Goal: Information Seeking & Learning: Learn about a topic

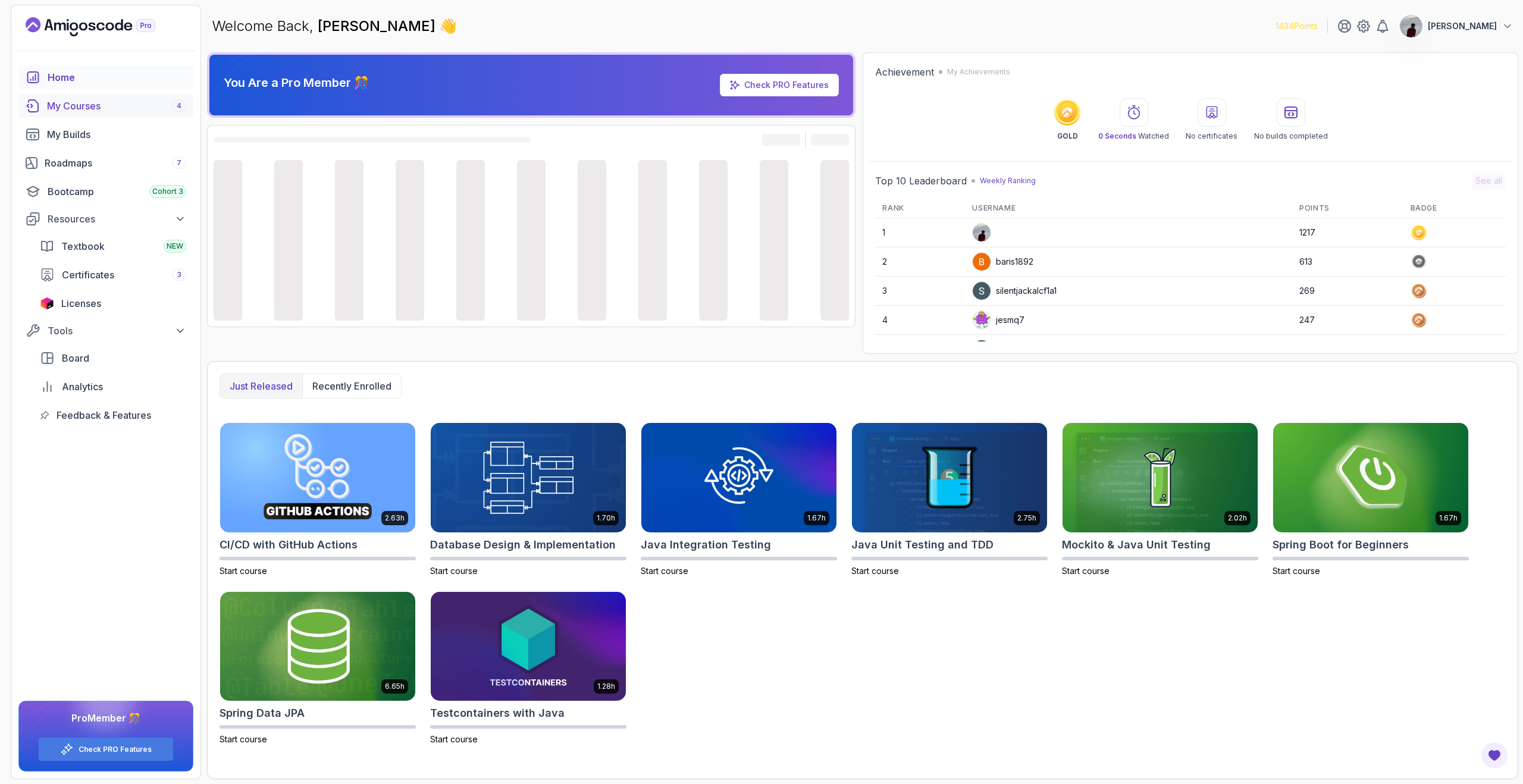
click at [86, 108] on div "My Courses 4" at bounding box center [116, 105] width 139 height 14
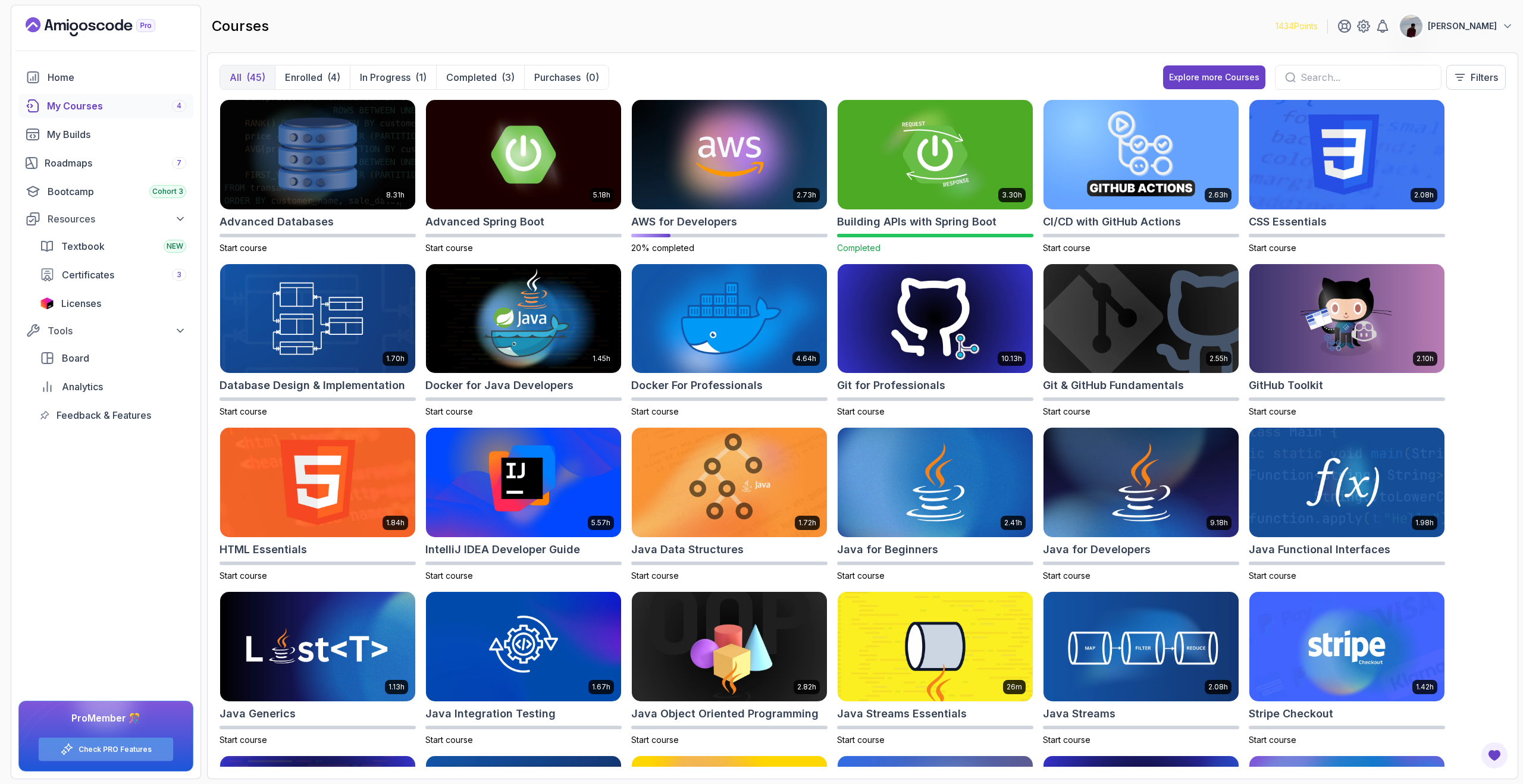
click at [129, 748] on link "Check PRO Features" at bounding box center [115, 748] width 73 height 9
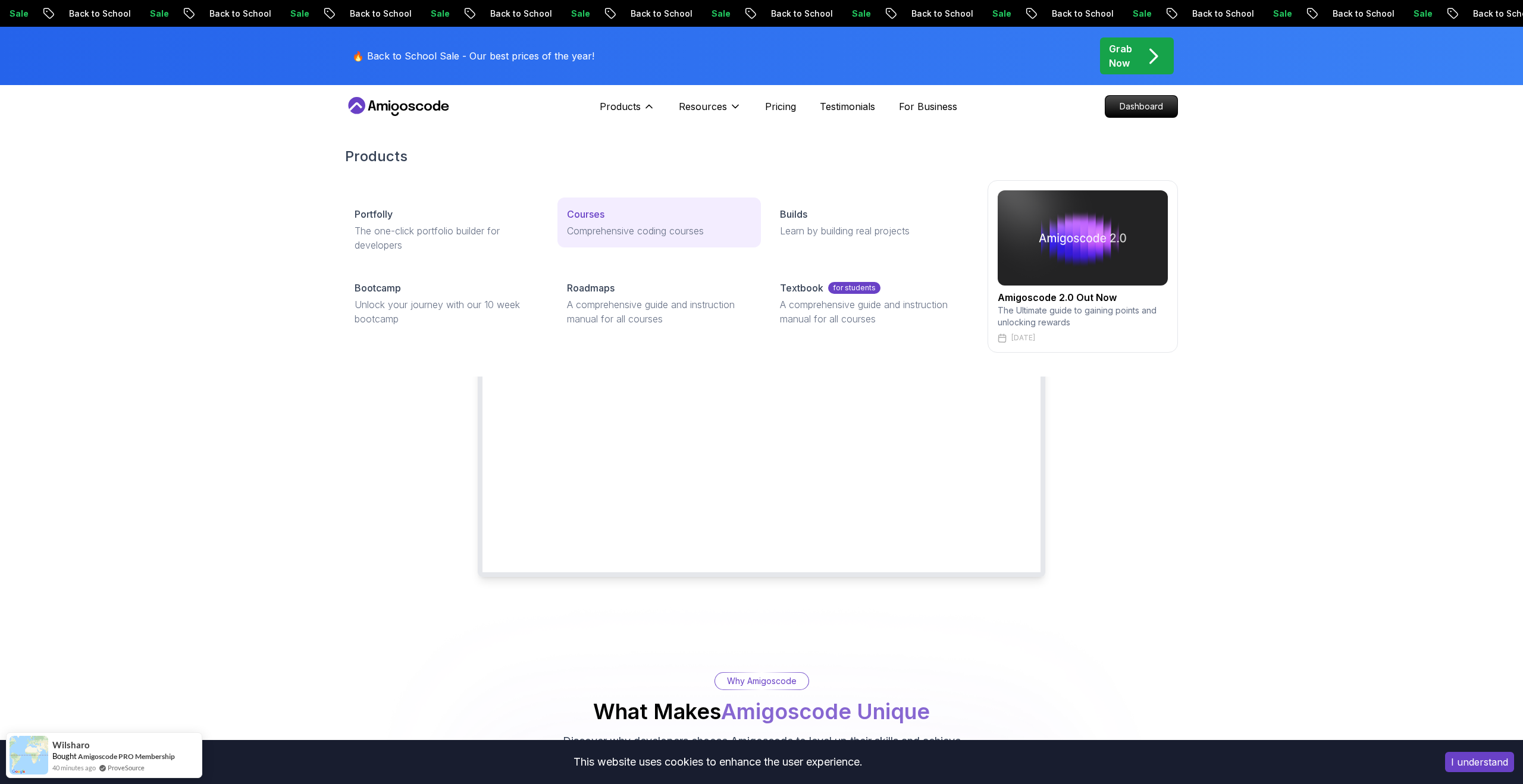
click at [605, 234] on p "Comprehensive coding courses" at bounding box center [658, 230] width 184 height 14
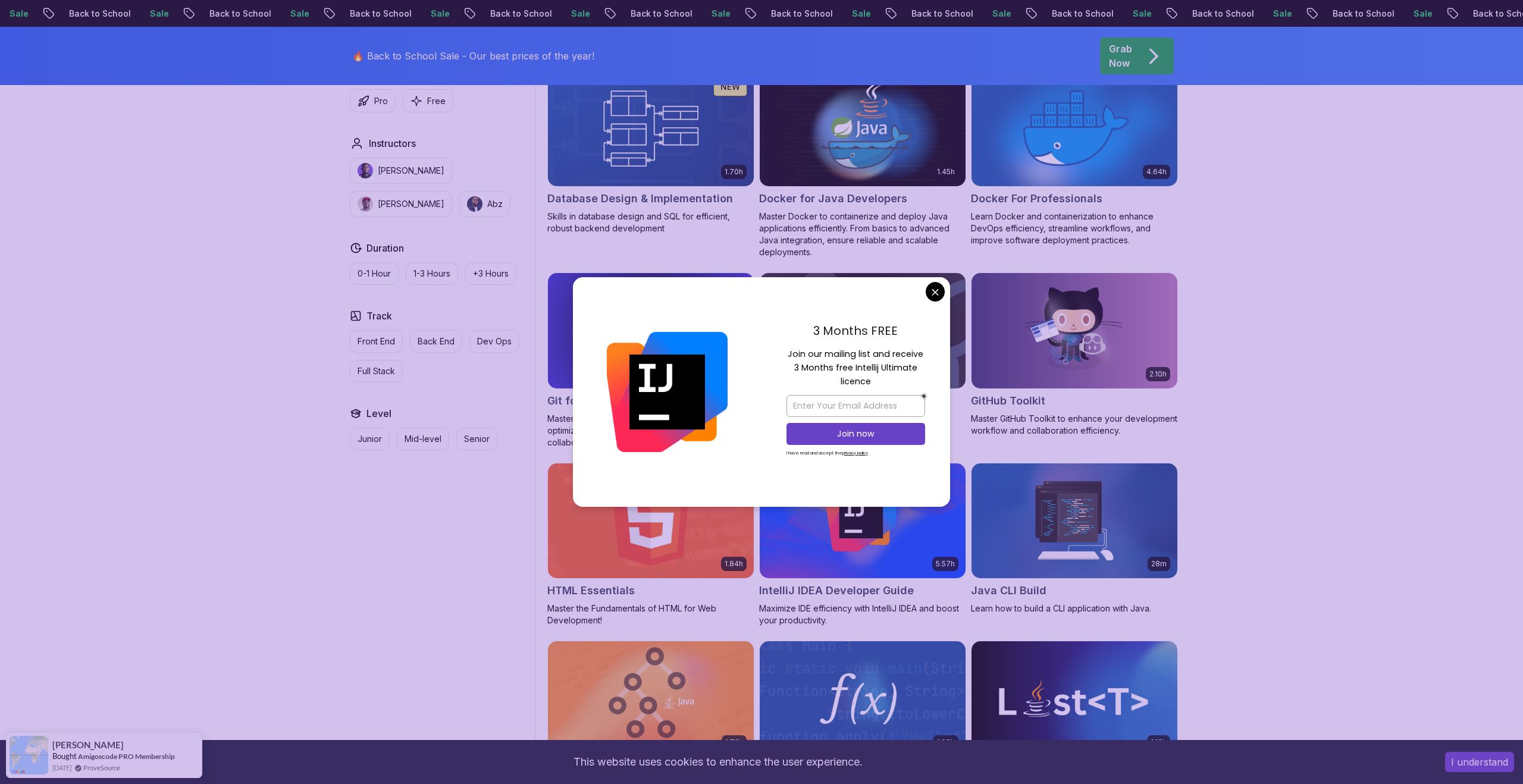
scroll to position [1128, 0]
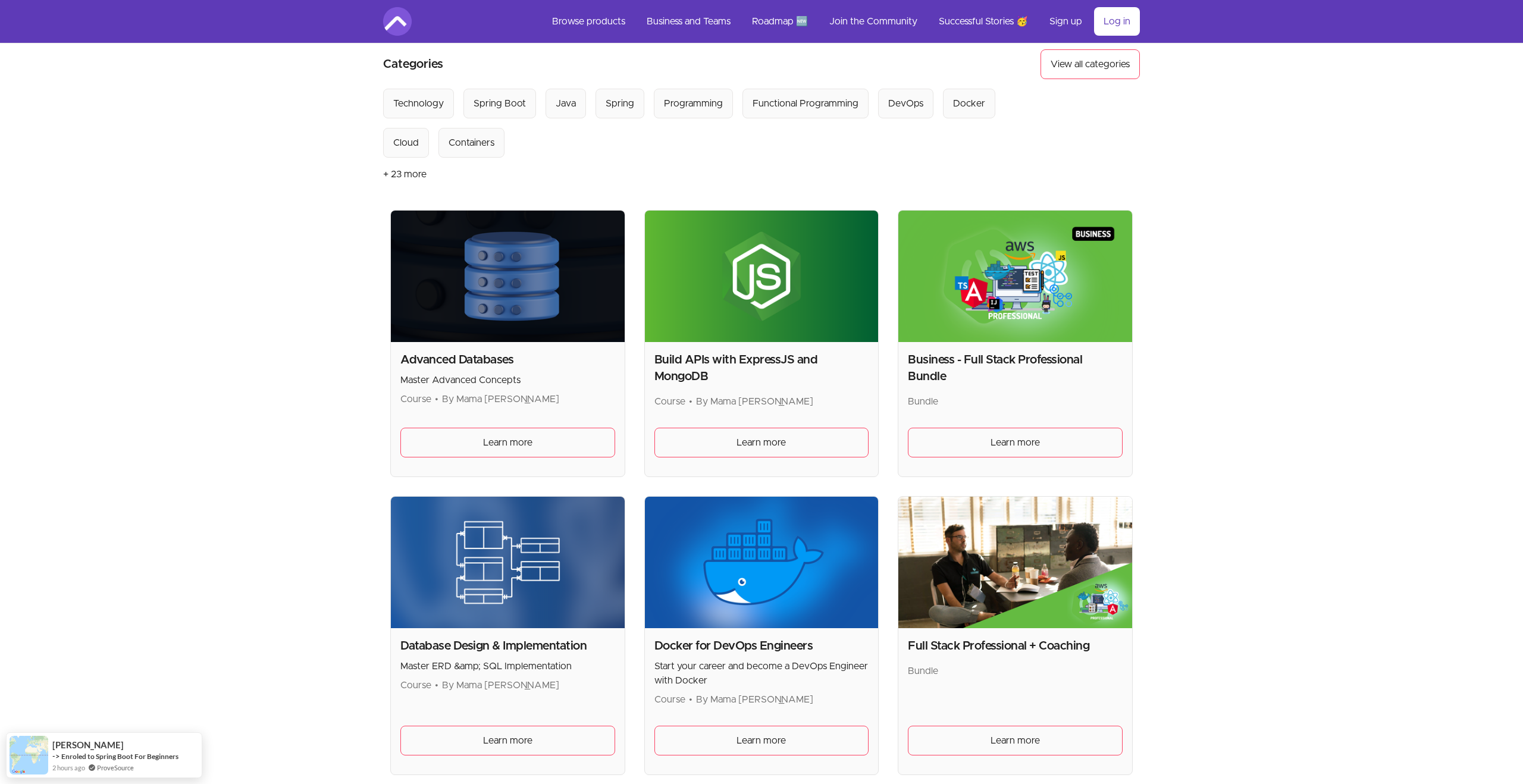
scroll to position [96, 0]
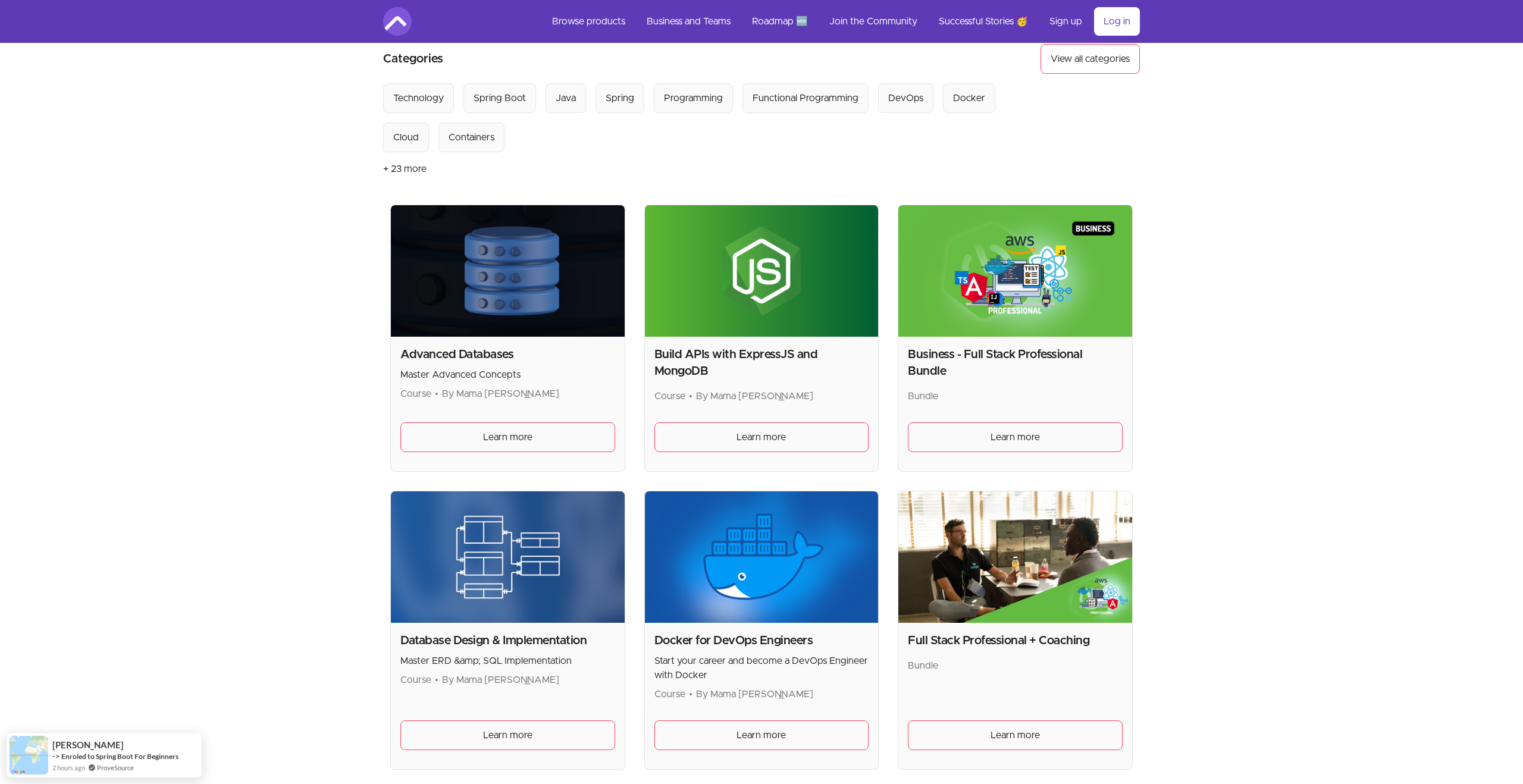
click at [998, 297] on img at bounding box center [1015, 271] width 234 height 132
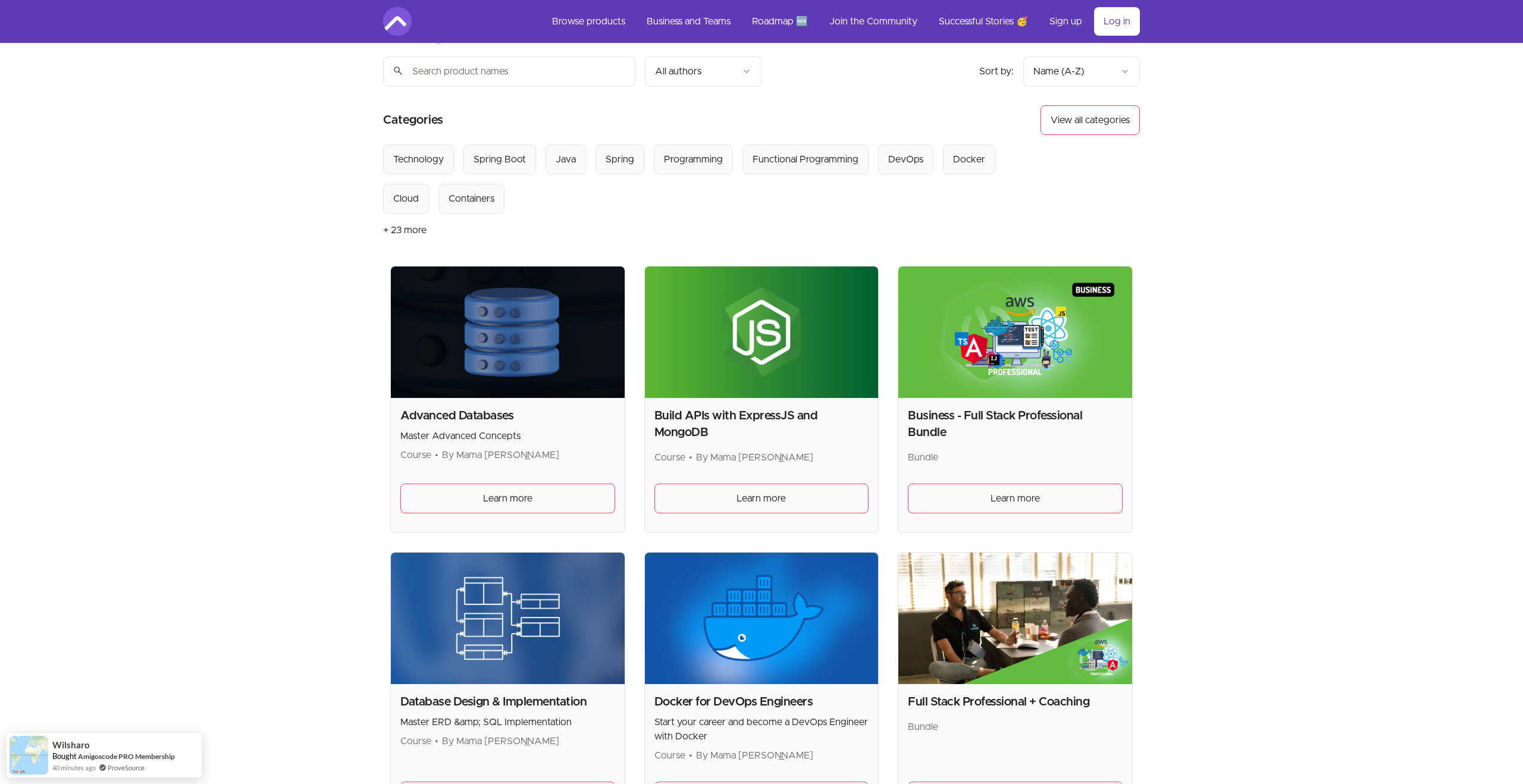
scroll to position [33, 0]
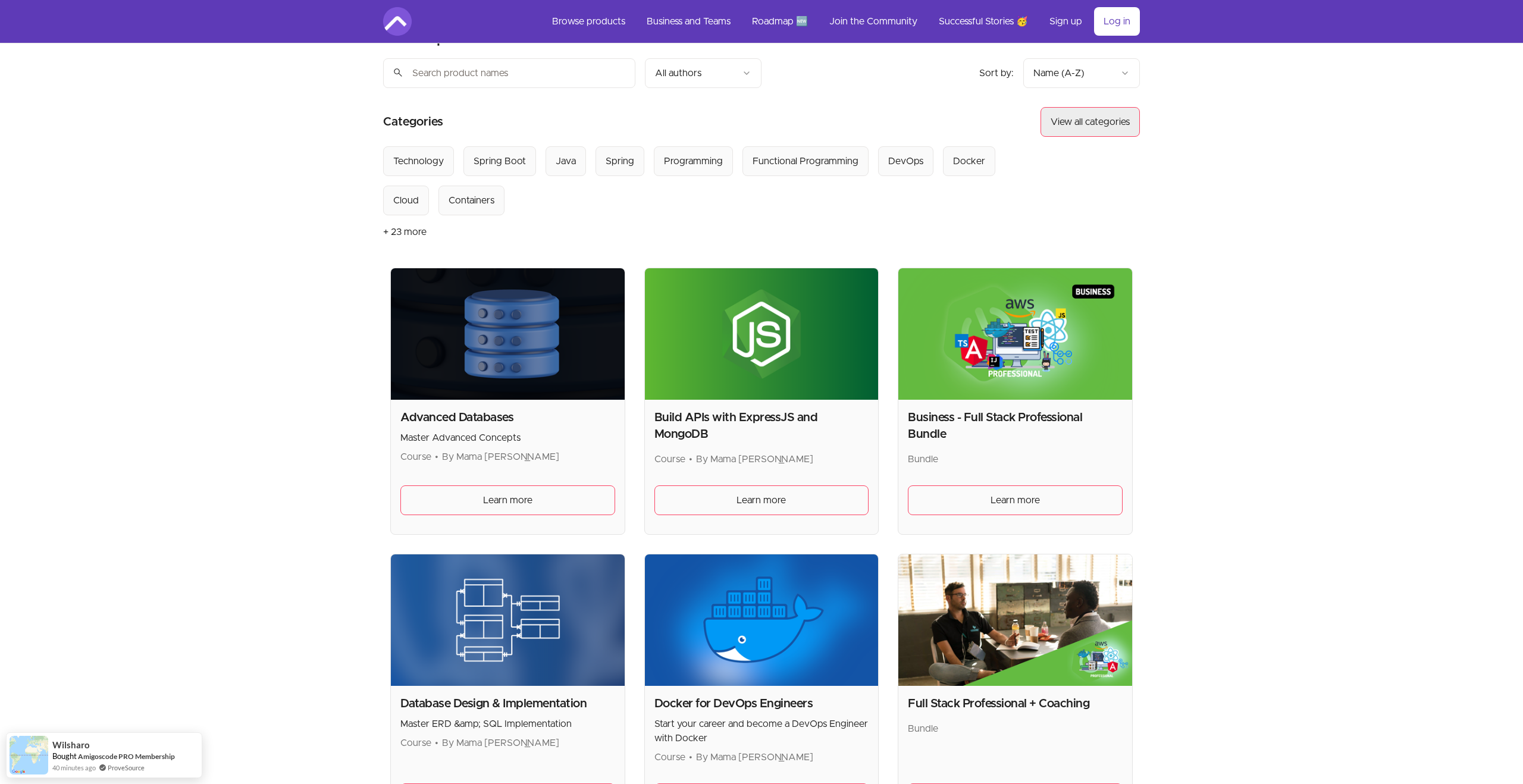
click at [1109, 120] on button "View all categories" at bounding box center [1090, 122] width 99 height 30
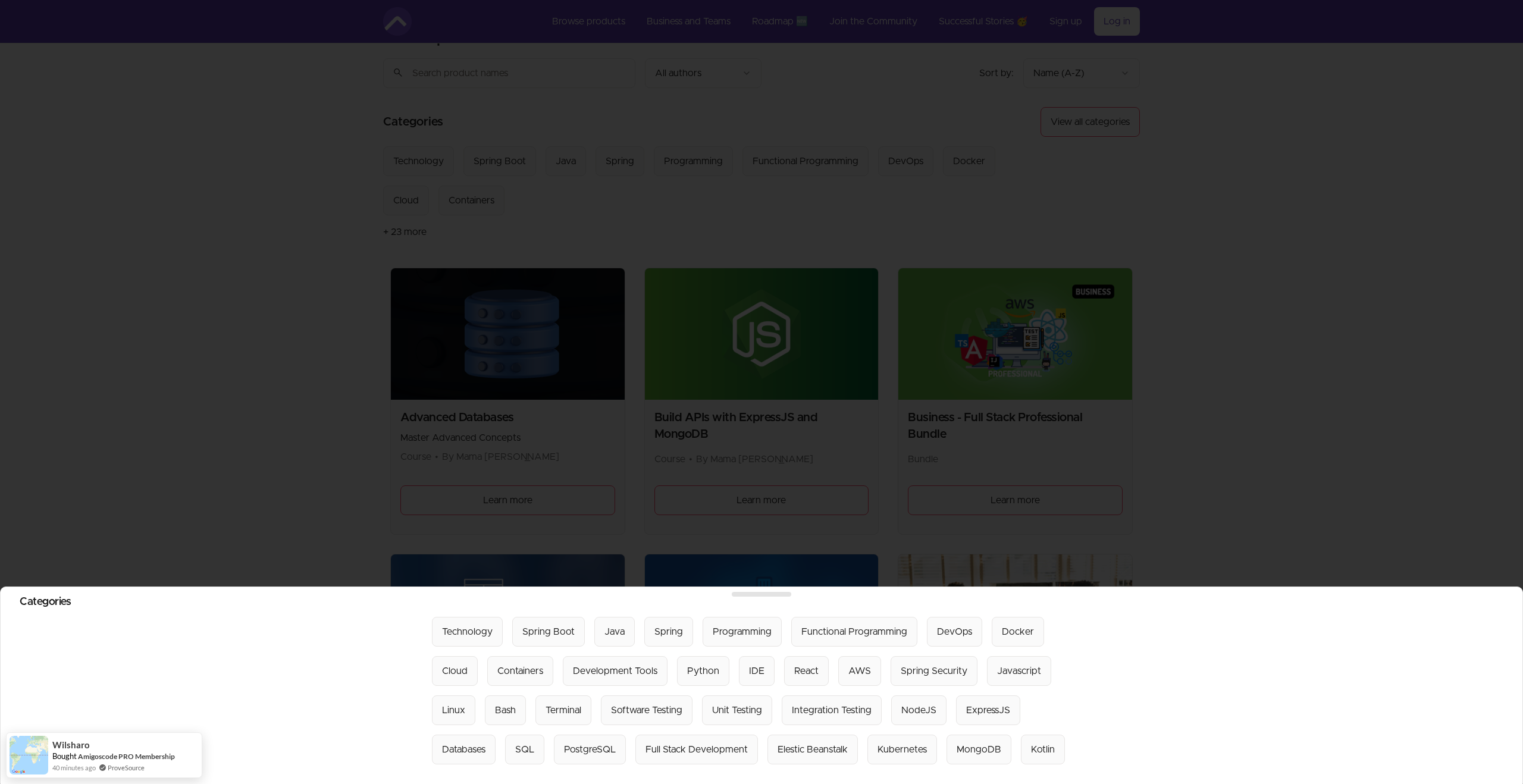
click at [1154, 134] on div at bounding box center [761, 392] width 1523 height 784
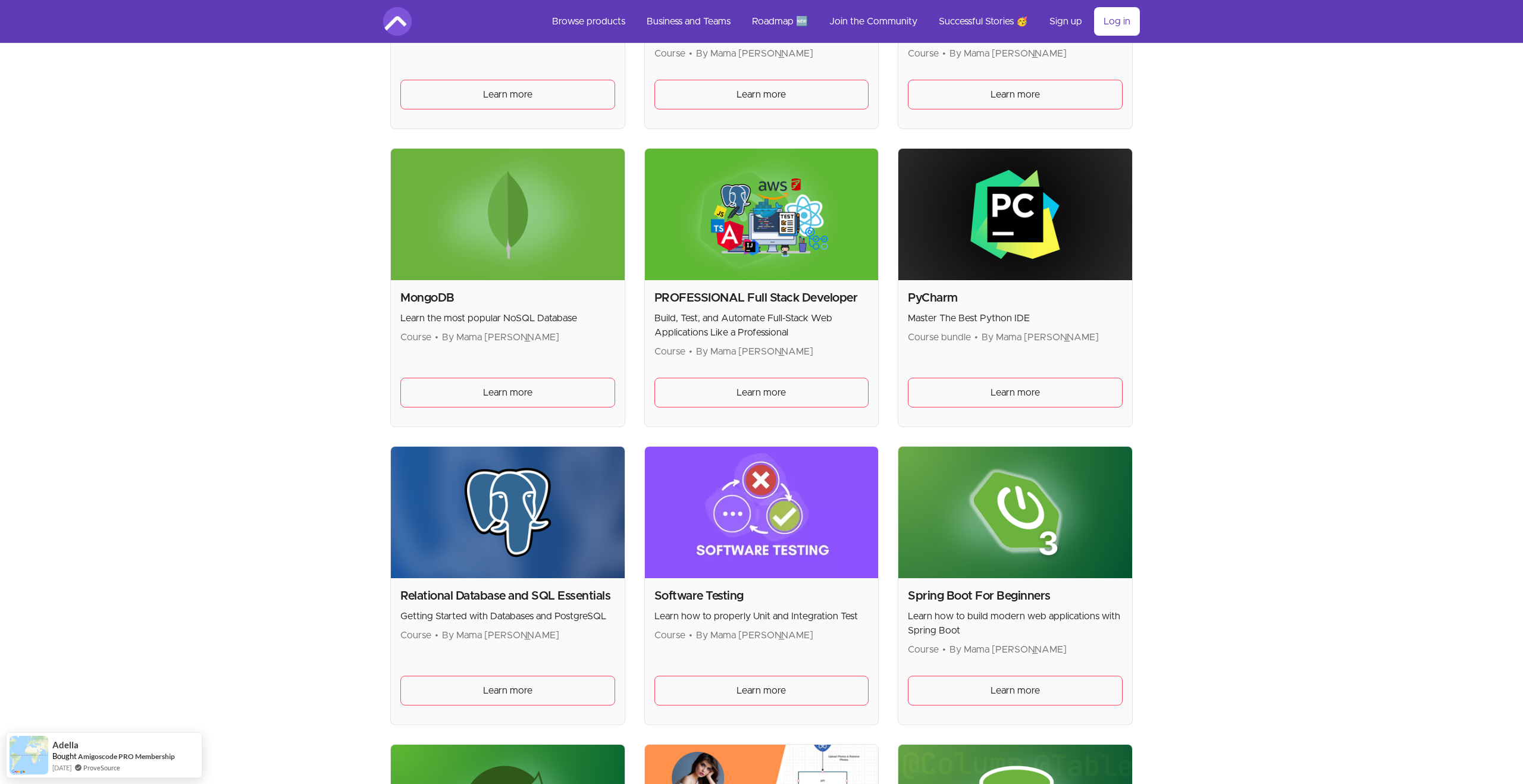
scroll to position [2190, 0]
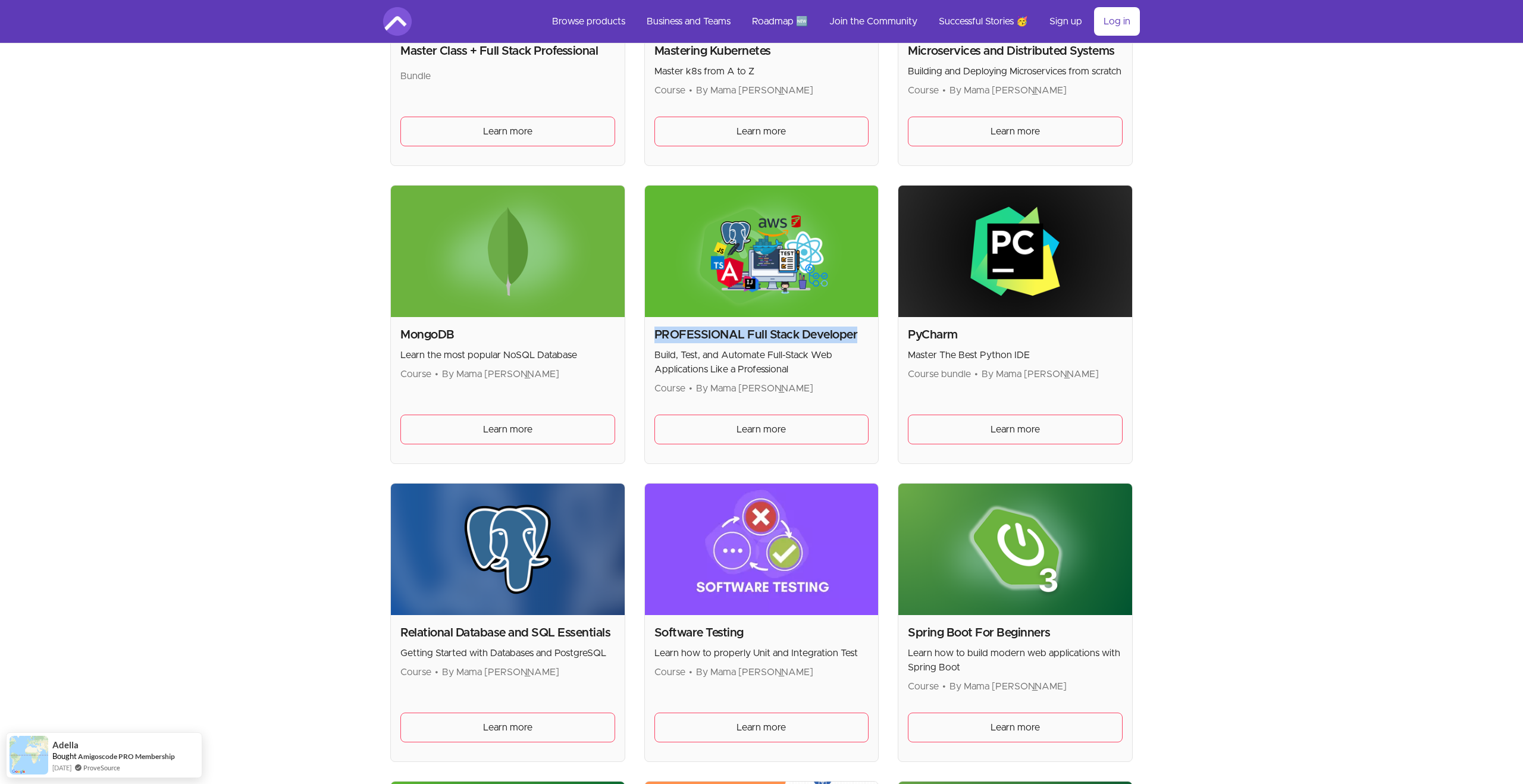
drag, startPoint x: 863, startPoint y: 330, endPoint x: 652, endPoint y: 325, distance: 211.1
click at [652, 325] on div "PROFESSIONAL Full Stack Developer Build, Test, and Automate Full-Stack Web Appl…" at bounding box center [762, 389] width 234 height 146
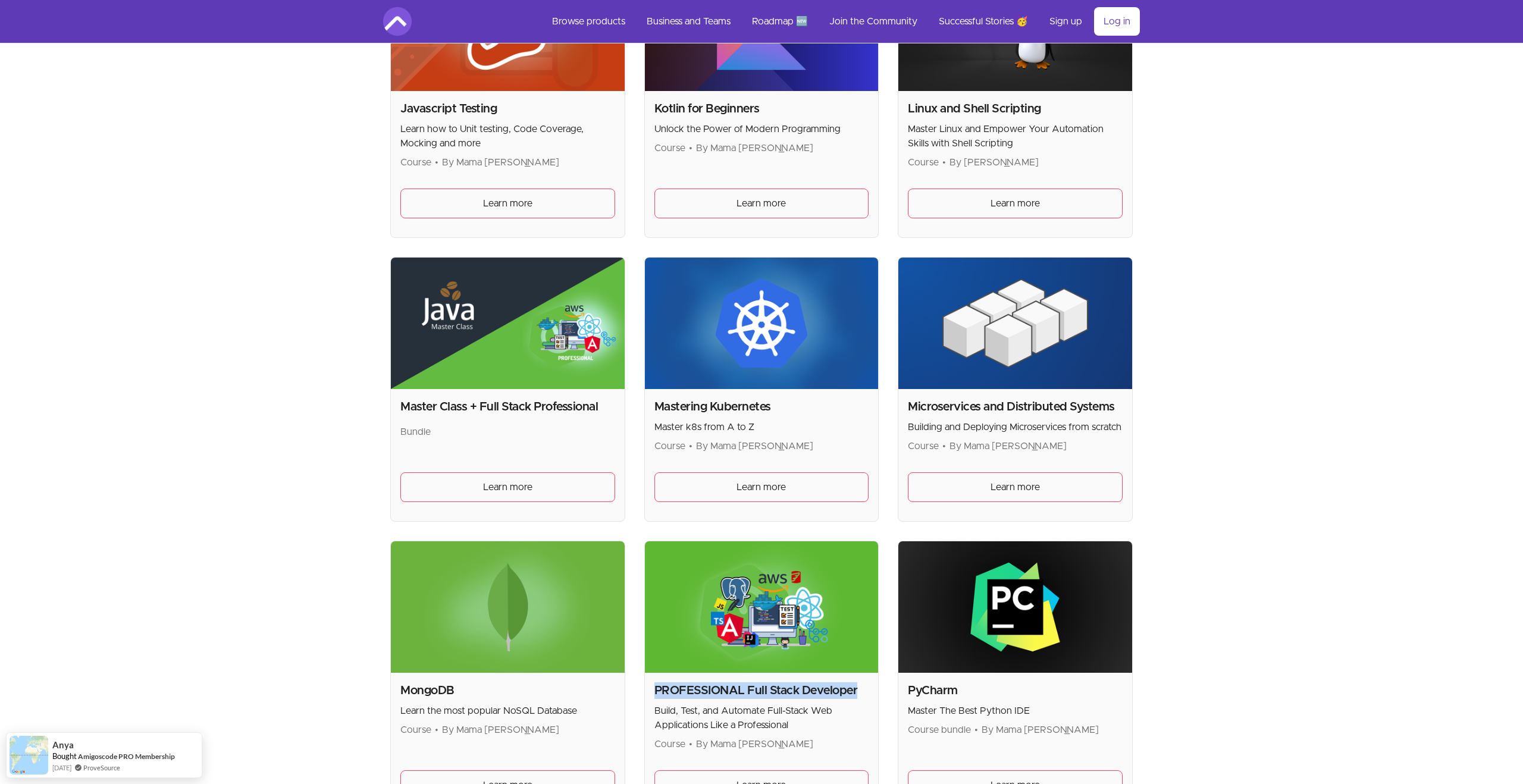
scroll to position [1759, 0]
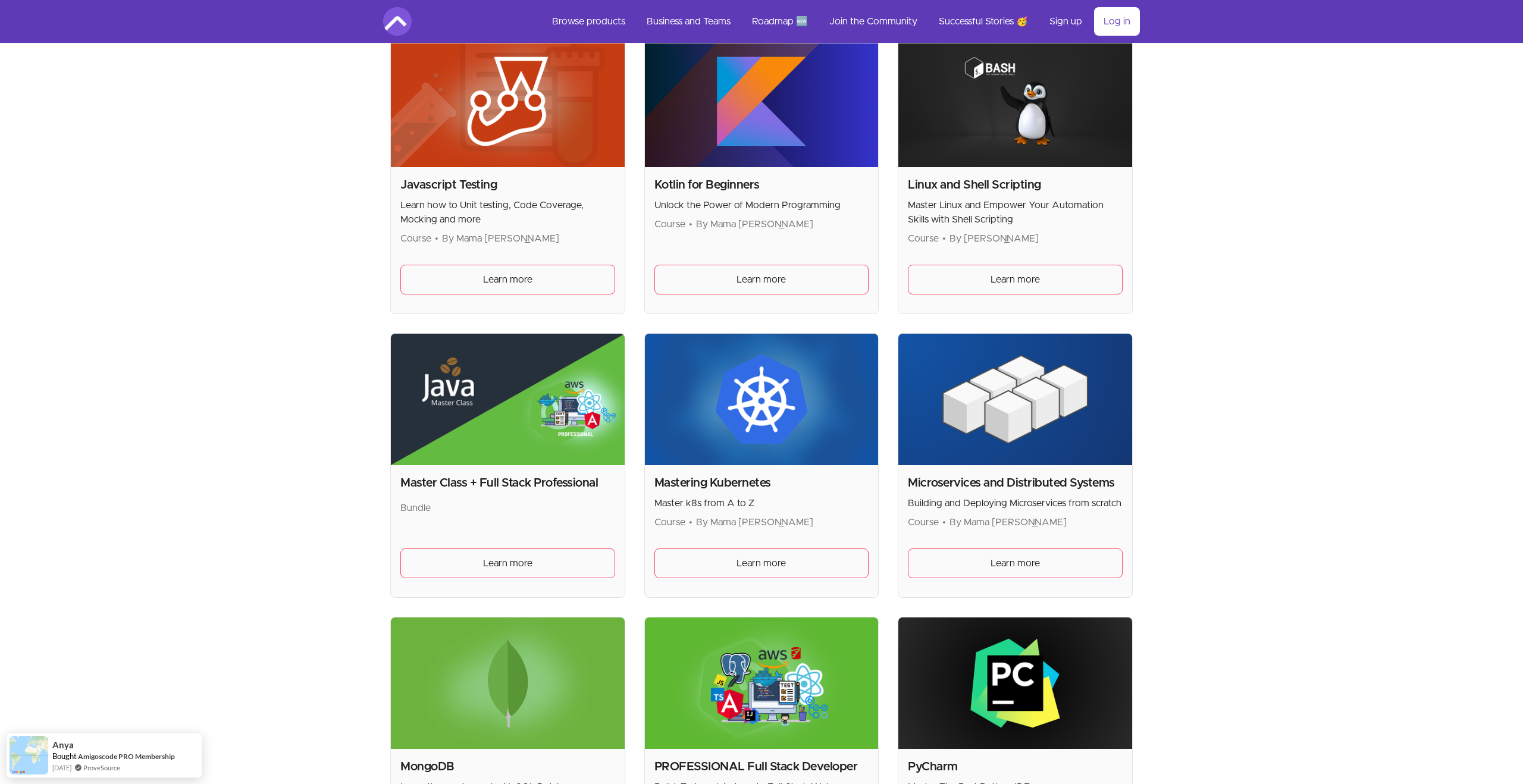
click at [1001, 482] on h2 "Microservices and Distributed Systems" at bounding box center [1015, 483] width 214 height 17
click at [1009, 558] on span "Learn more" at bounding box center [1015, 563] width 49 height 14
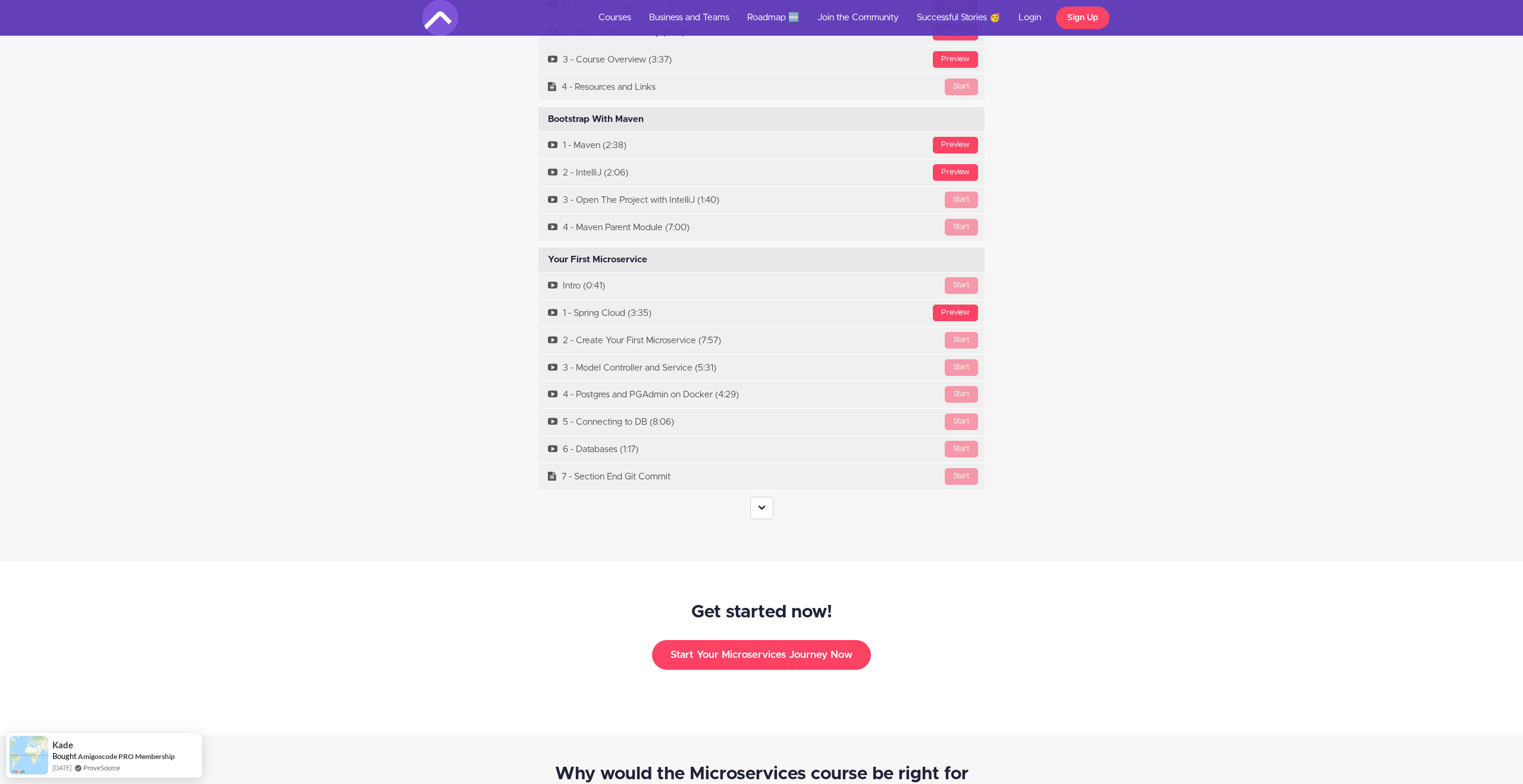
scroll to position [4237, 0]
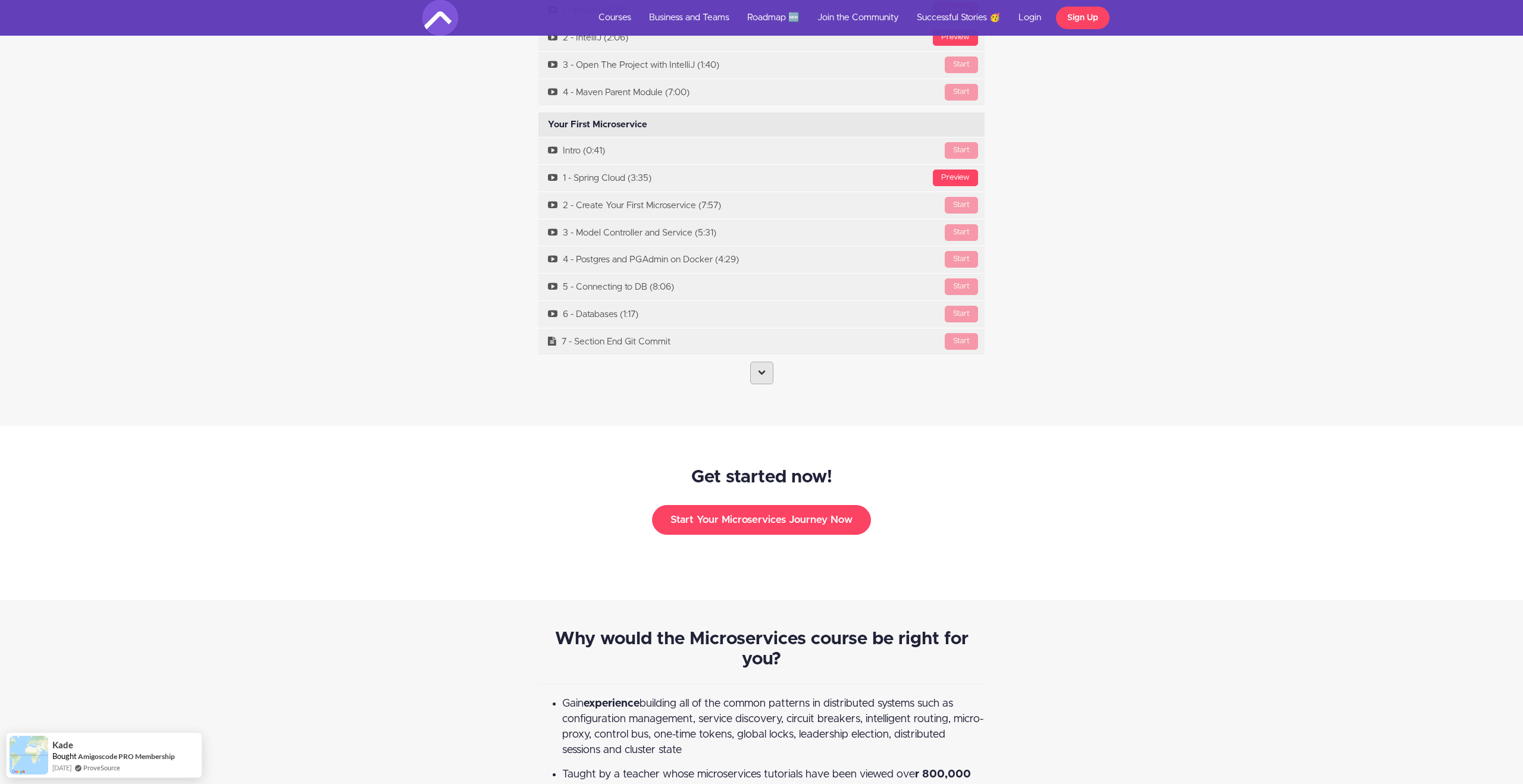
click at [759, 368] on icon at bounding box center [761, 371] width 8 height 8
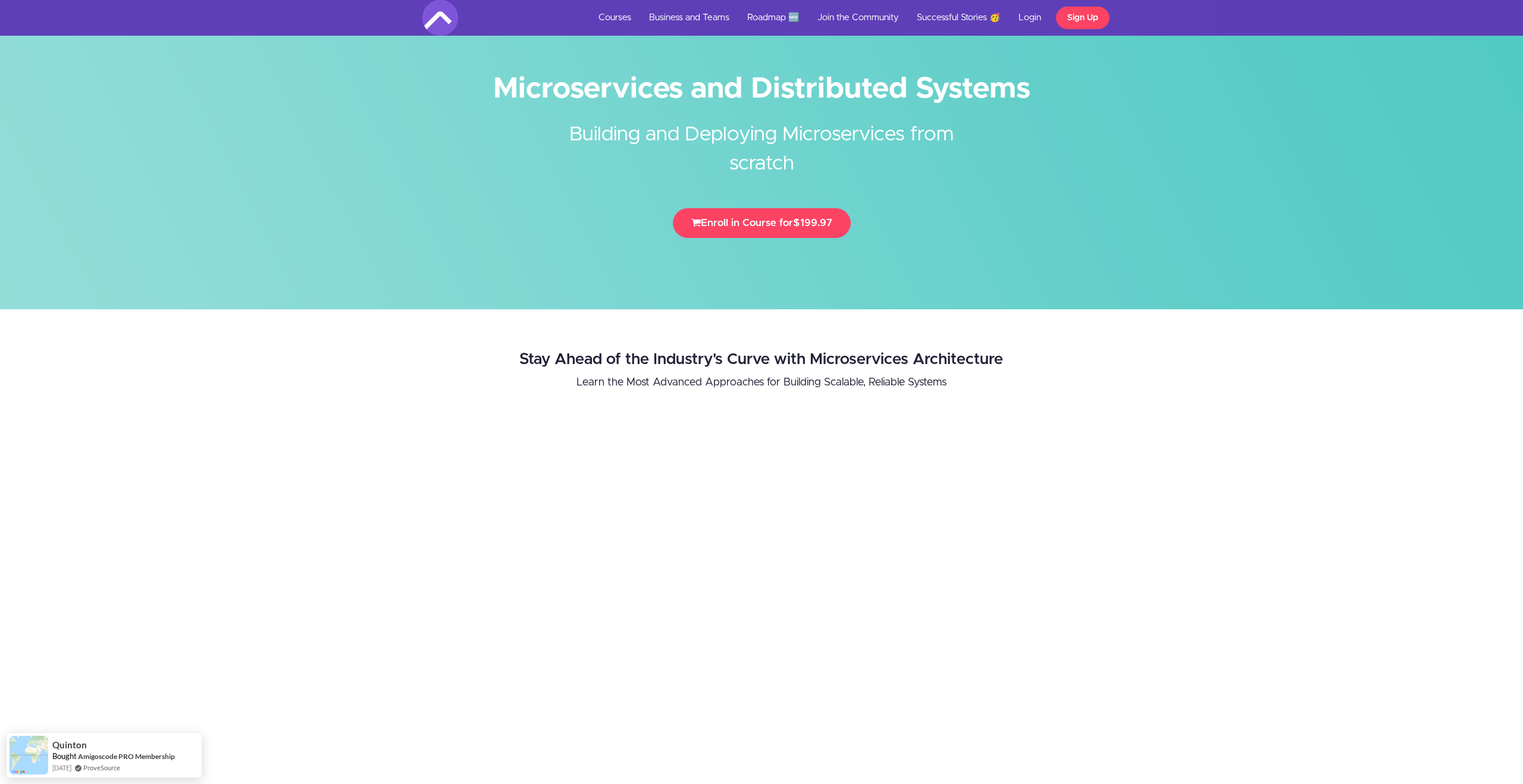
scroll to position [0, 0]
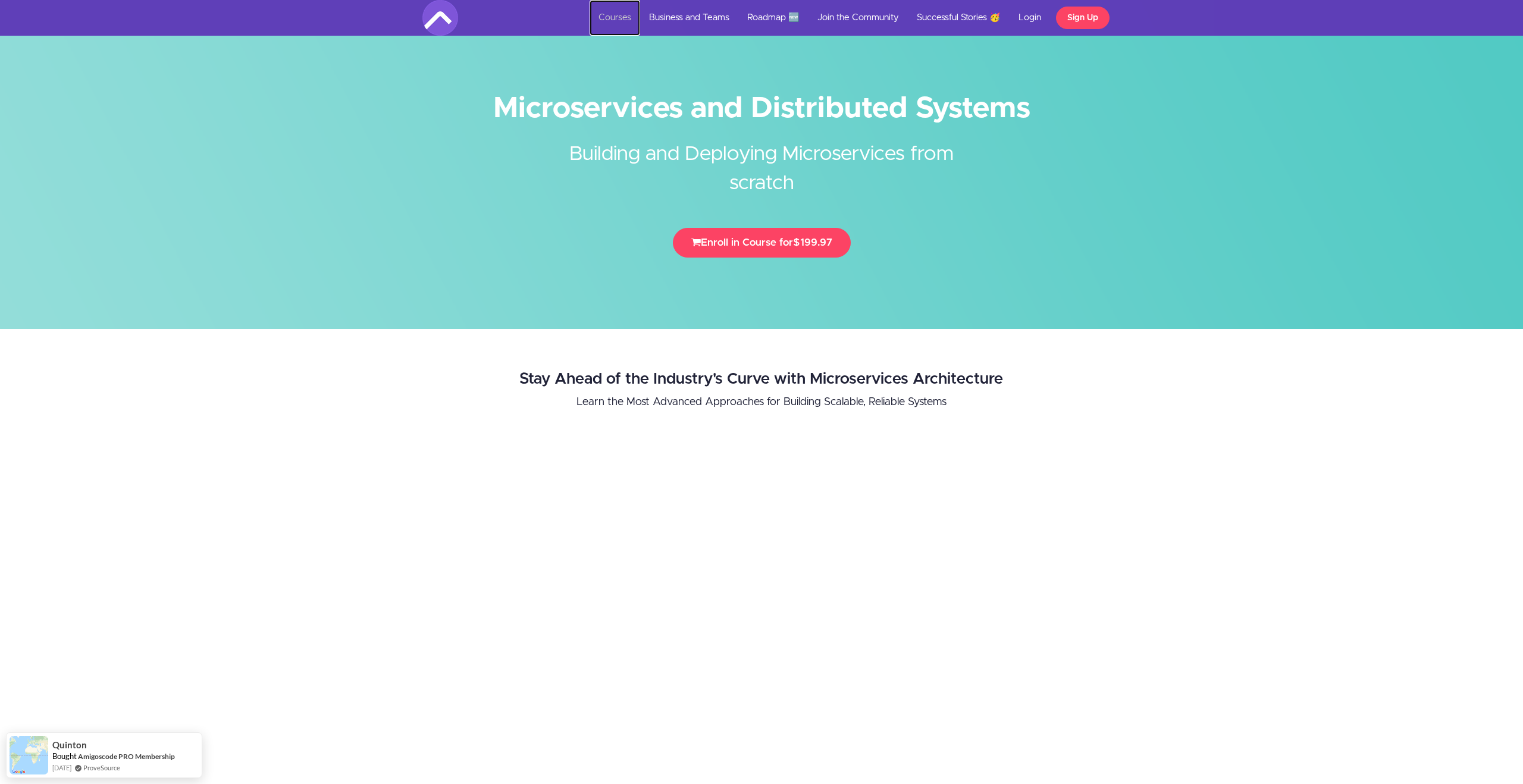
click at [613, 18] on link "Courses" at bounding box center [614, 18] width 51 height 36
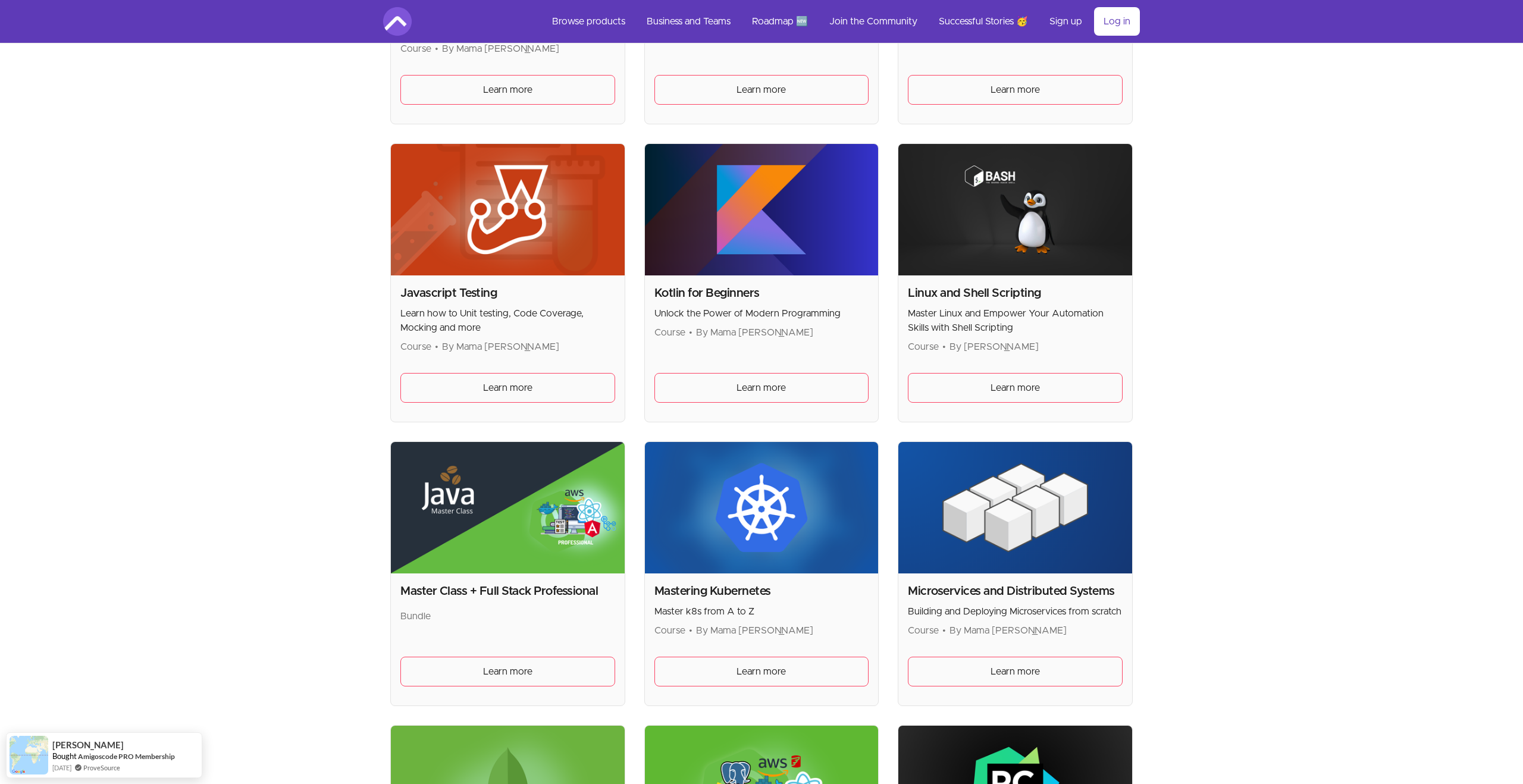
scroll to position [1675, 0]
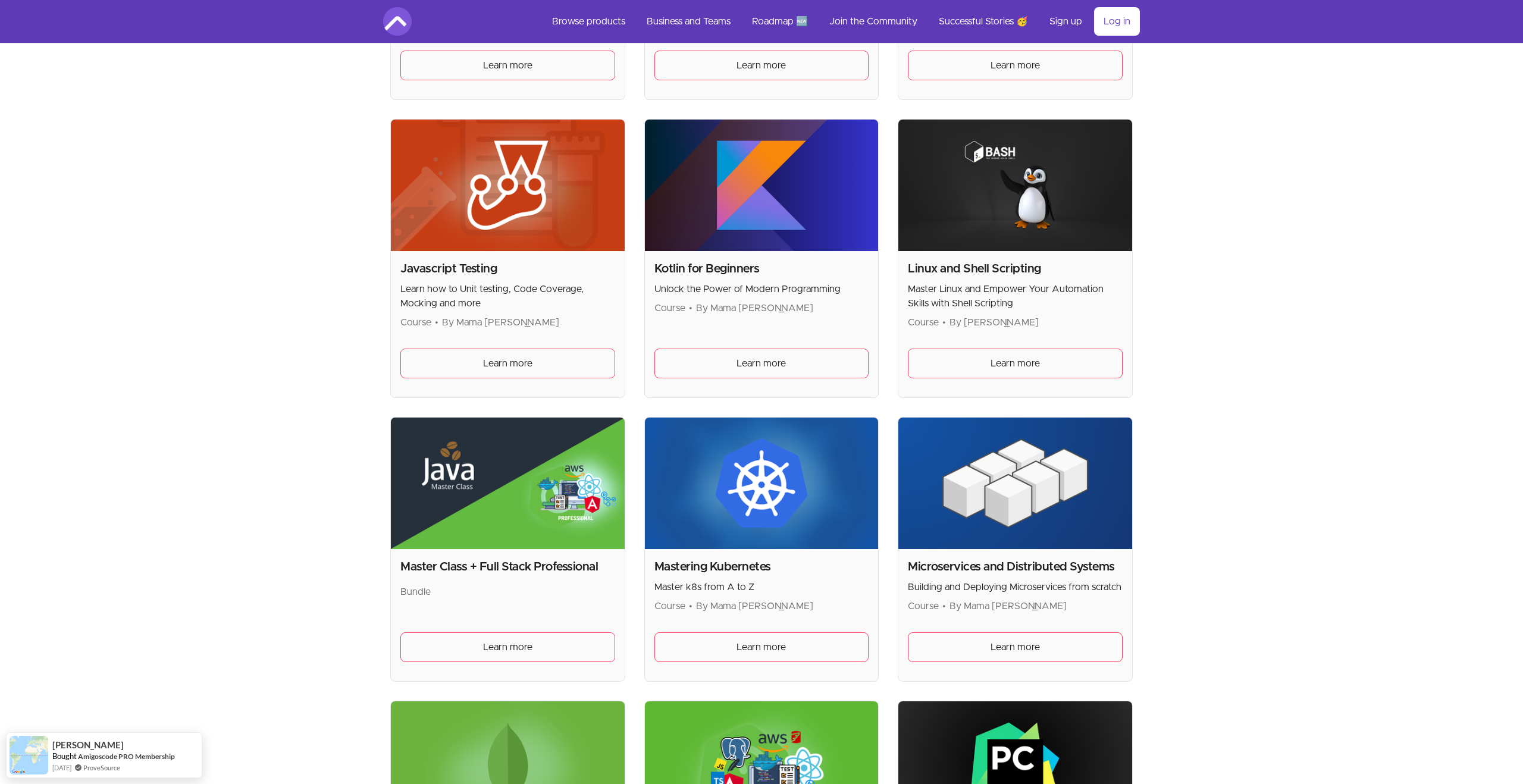
click at [707, 527] on img at bounding box center [762, 483] width 234 height 132
click at [727, 570] on h2 "Mastering Kubernetes" at bounding box center [761, 566] width 214 height 17
click at [750, 640] on span "Learn more" at bounding box center [760, 646] width 49 height 14
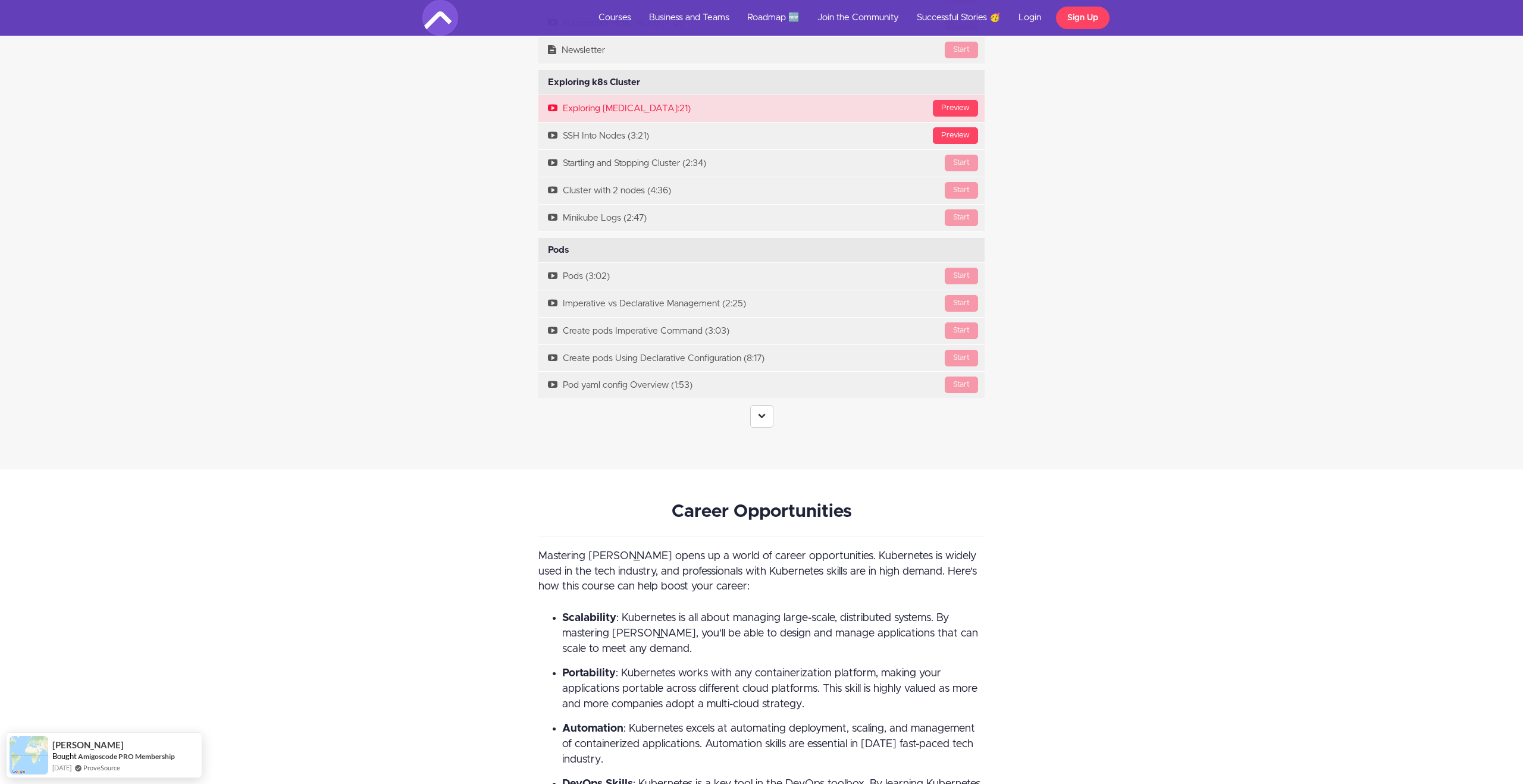
scroll to position [2196, 0]
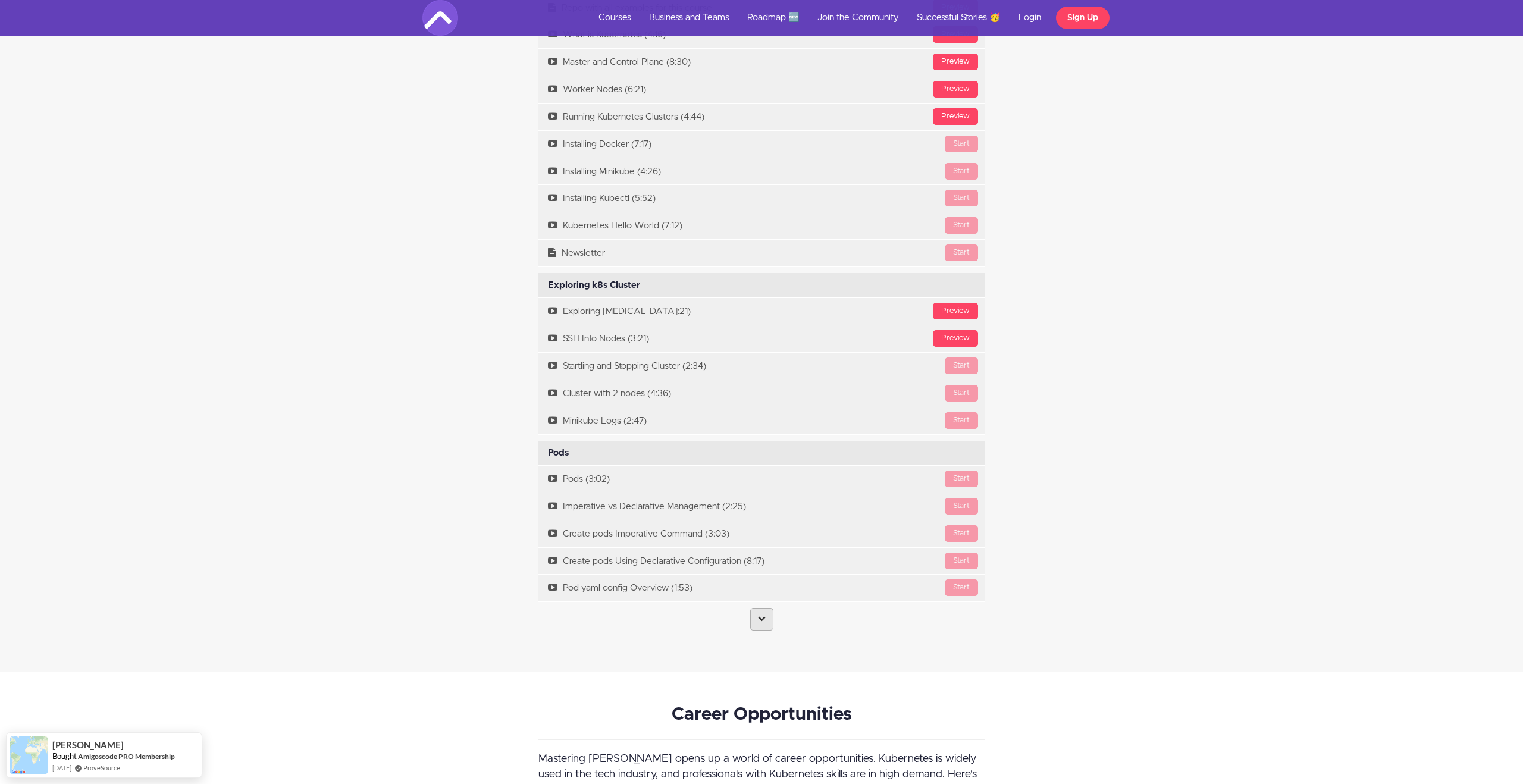
click at [760, 617] on icon at bounding box center [761, 617] width 8 height 8
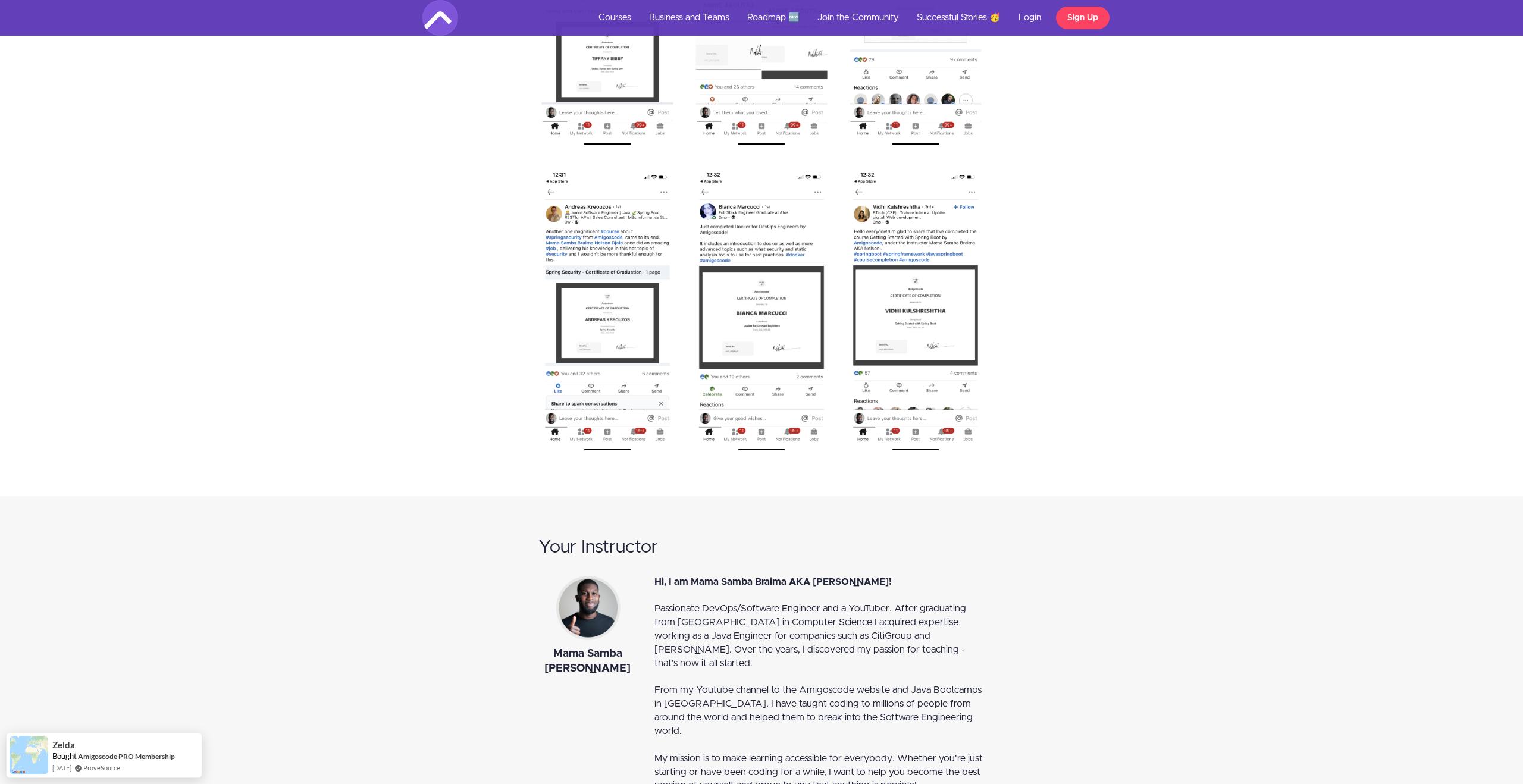
scroll to position [6951, 0]
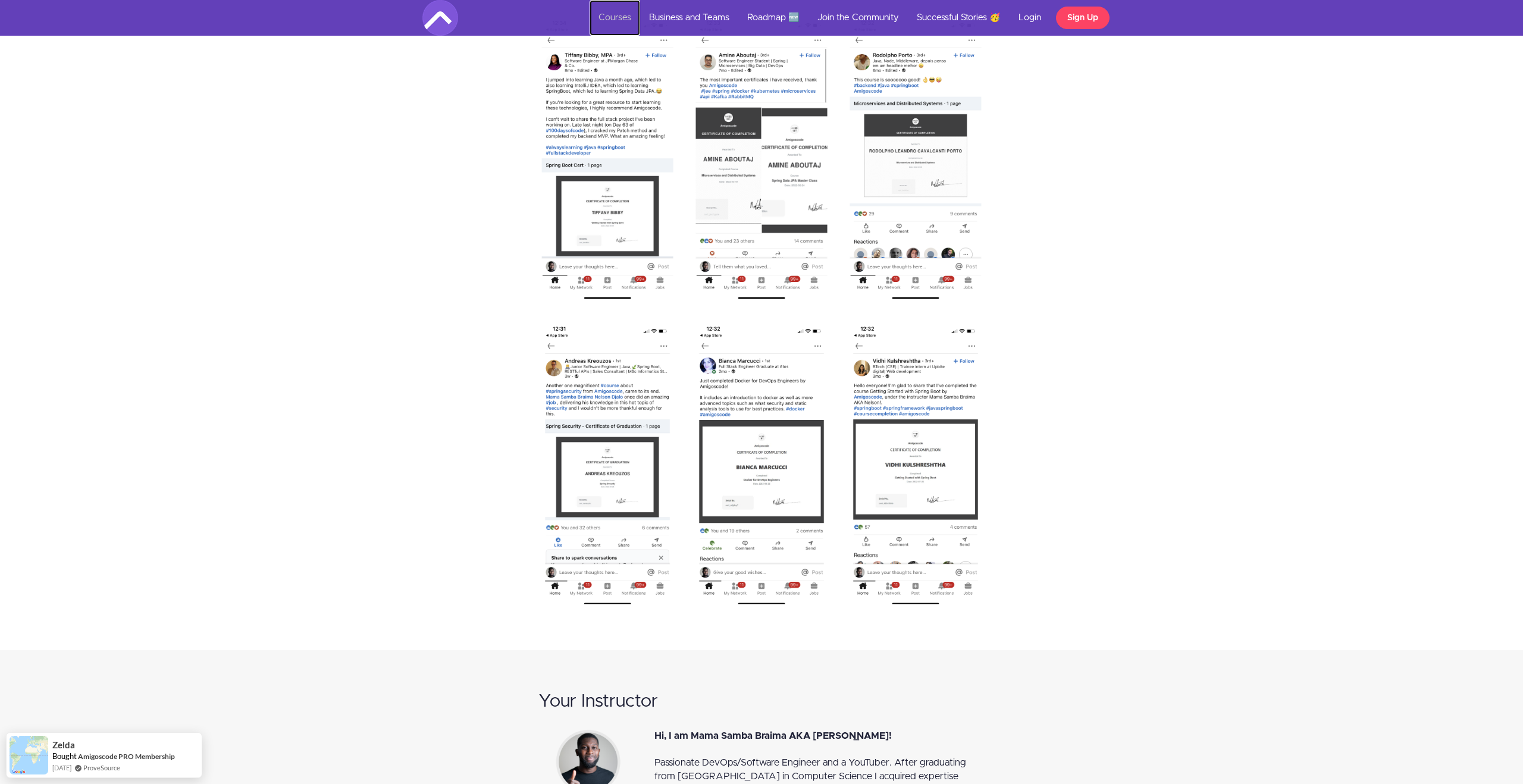
click at [618, 13] on link "Courses" at bounding box center [614, 18] width 51 height 36
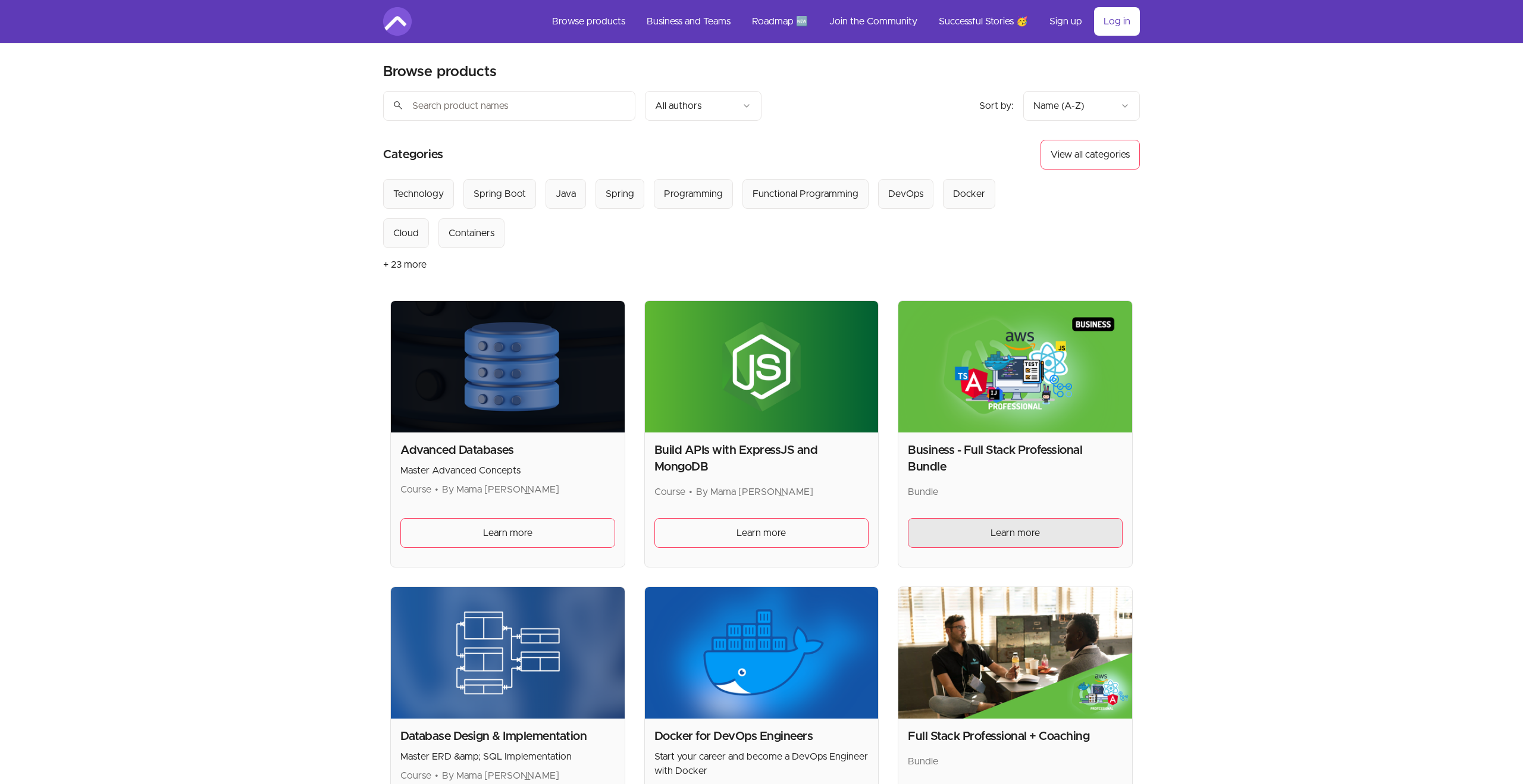
click at [1065, 528] on link "Learn more" at bounding box center [1015, 533] width 214 height 30
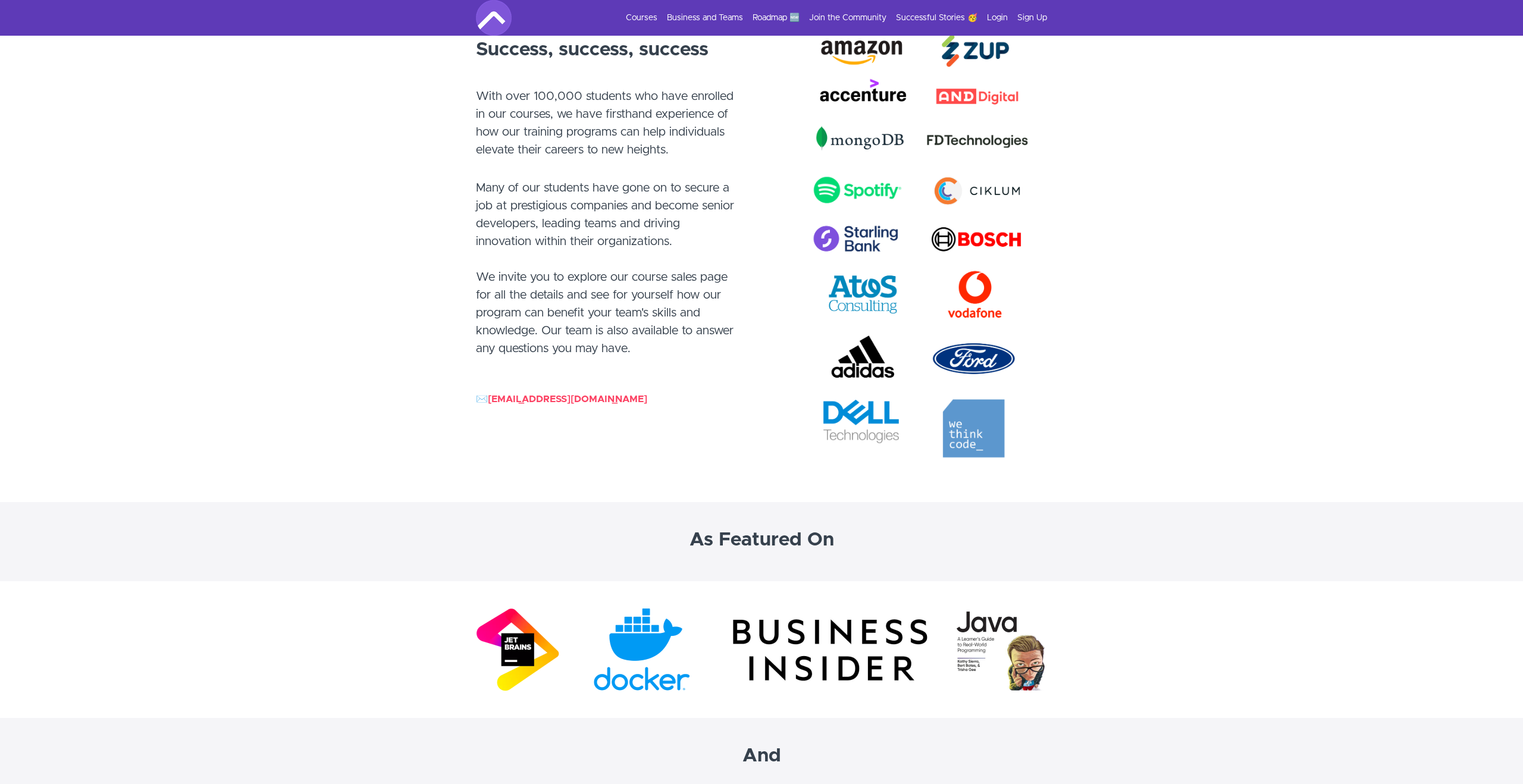
scroll to position [2948, 0]
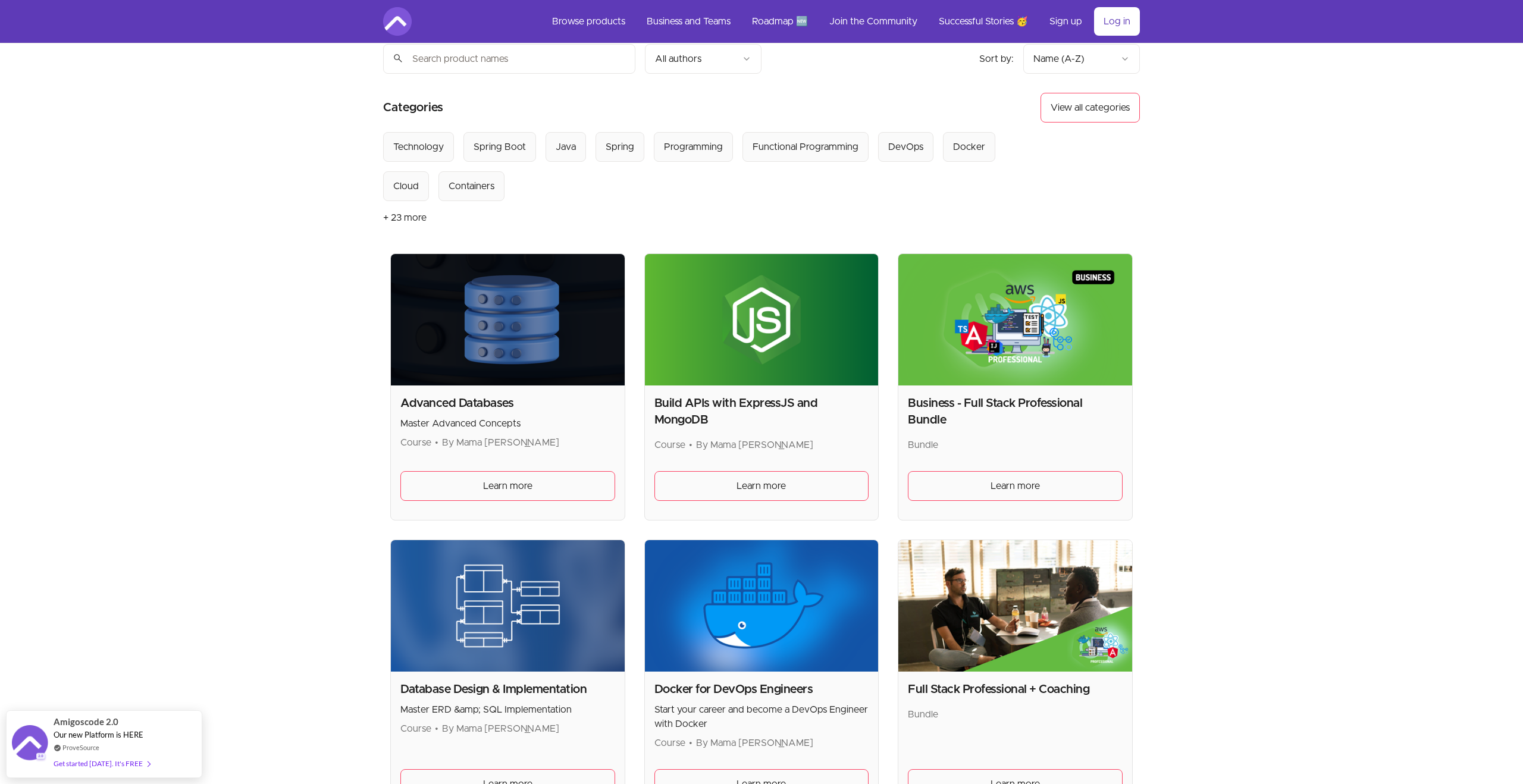
scroll to position [72, 0]
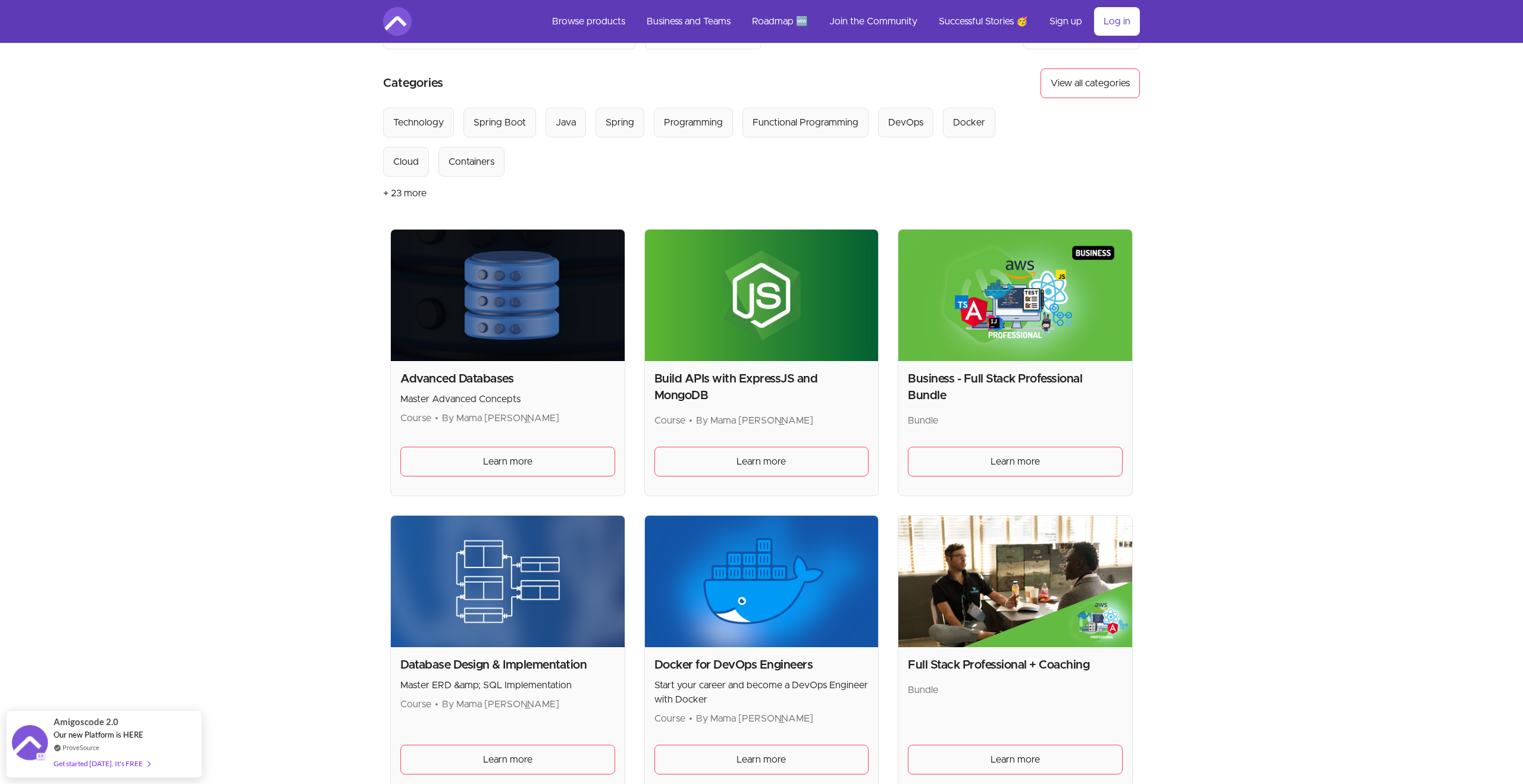
click at [960, 577] on img at bounding box center [1015, 581] width 234 height 132
click at [1023, 756] on span "Learn more" at bounding box center [1015, 759] width 49 height 14
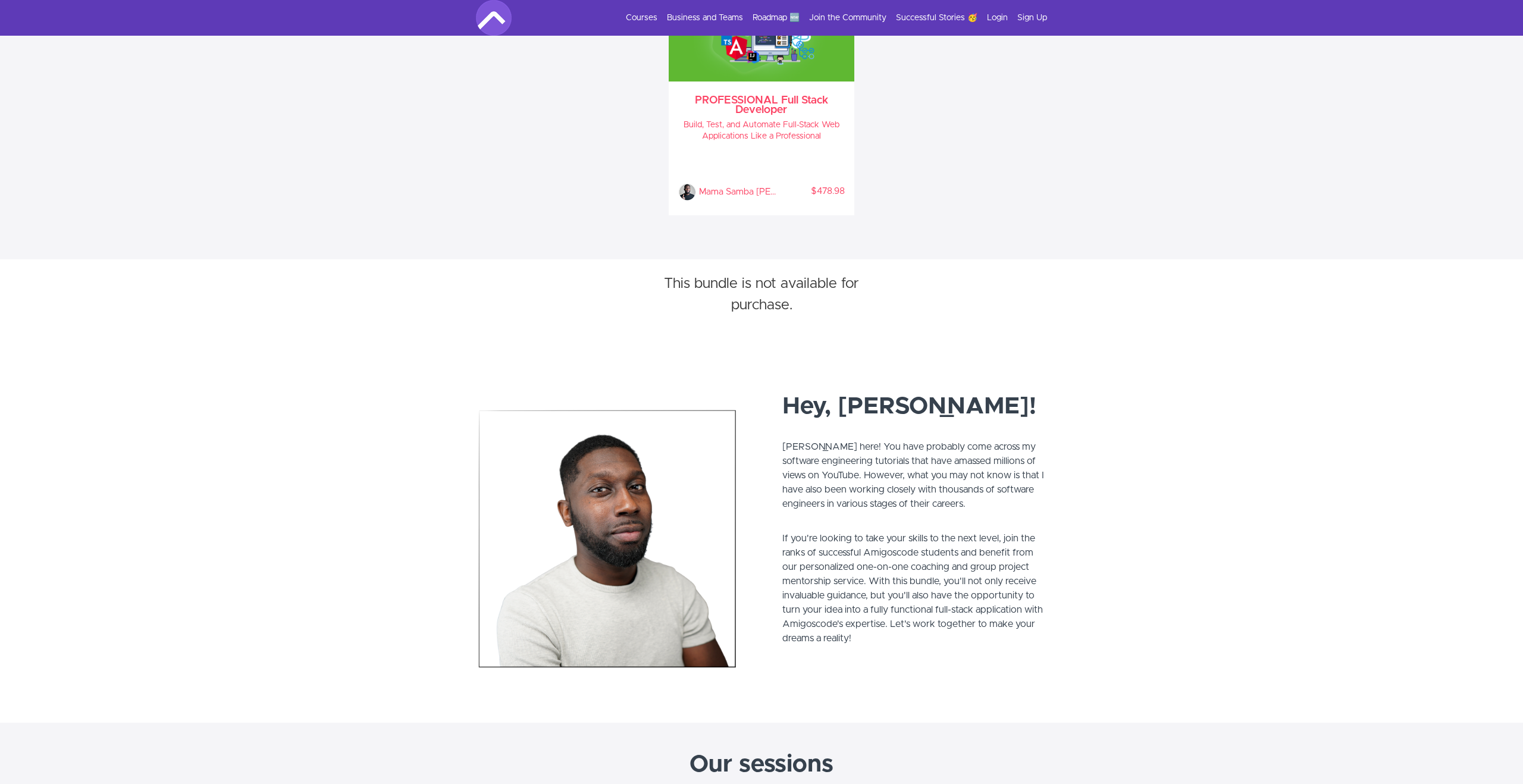
scroll to position [811, 0]
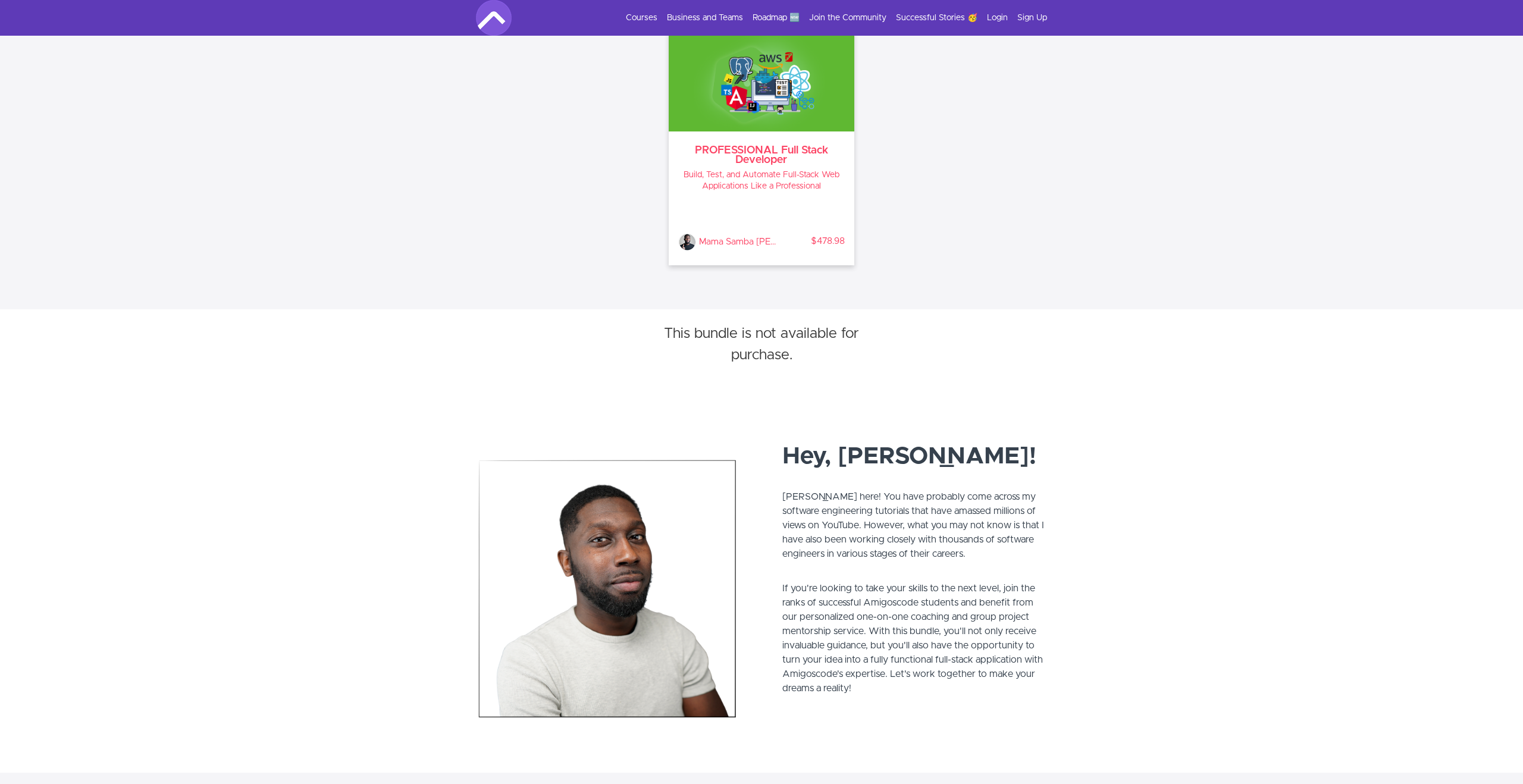
click at [750, 175] on h4 "Build, Test, and Automate Full-Stack Web Applications Like a Professional" at bounding box center [762, 180] width 167 height 23
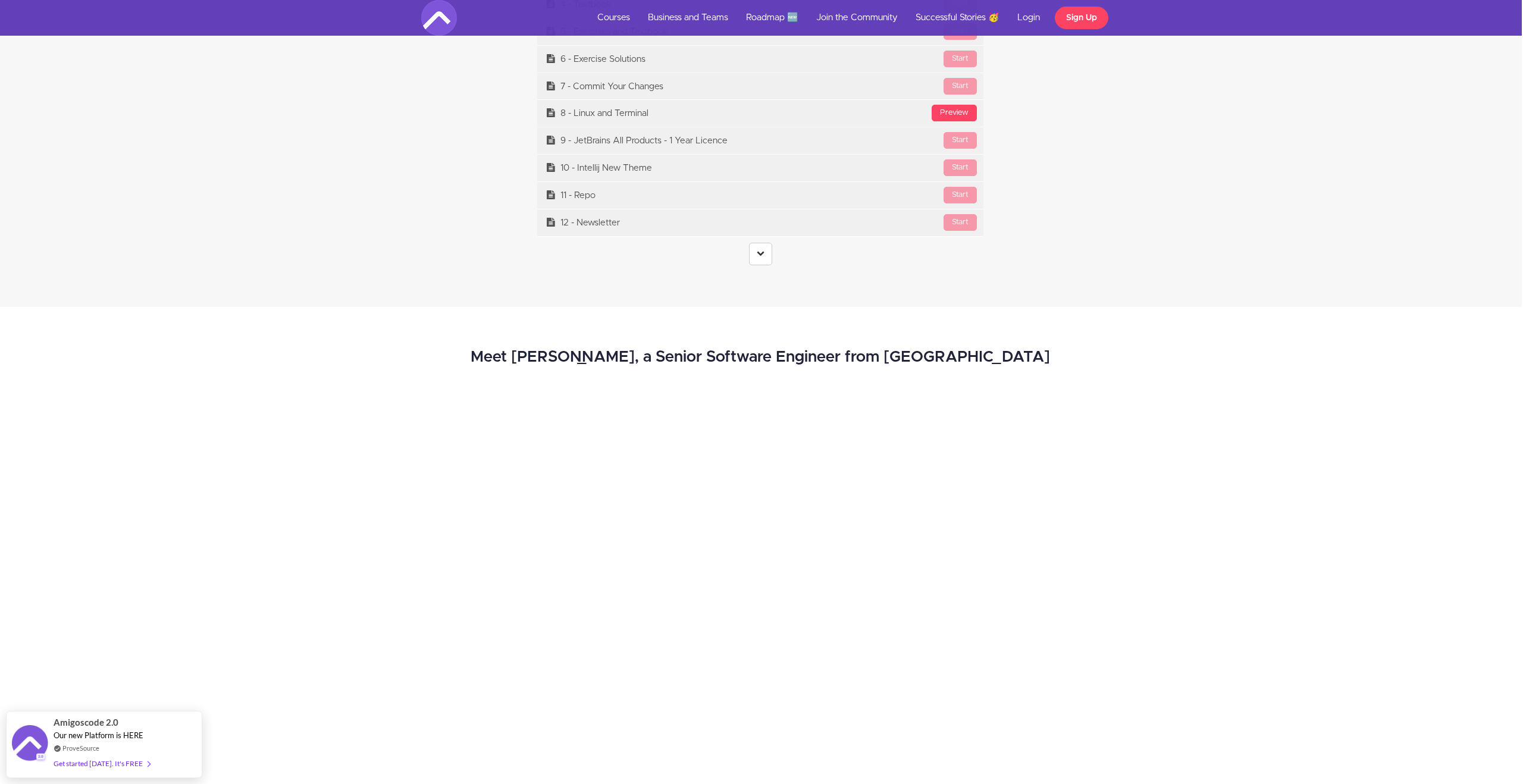
scroll to position [5270, 1]
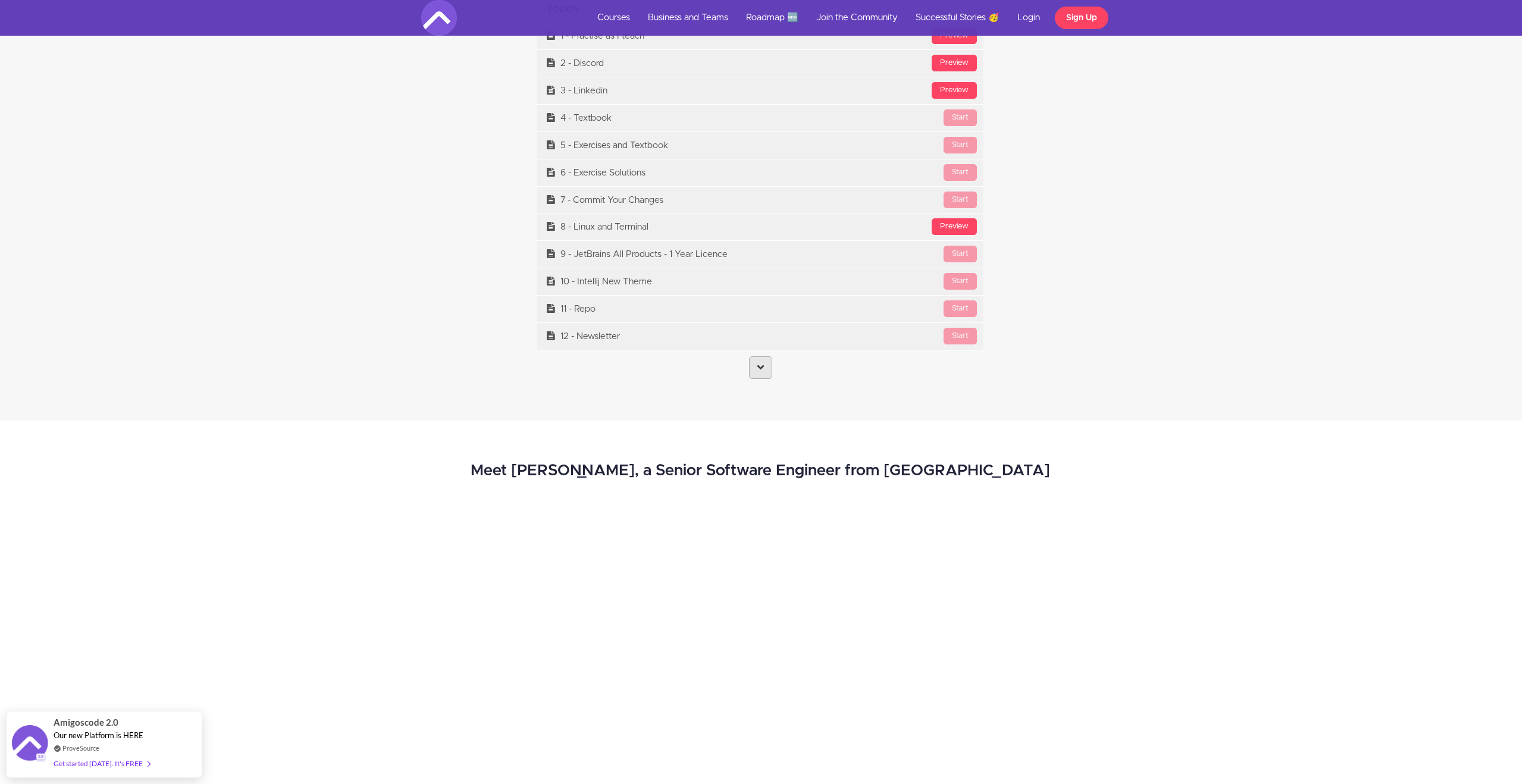
click at [765, 360] on link at bounding box center [760, 367] width 23 height 23
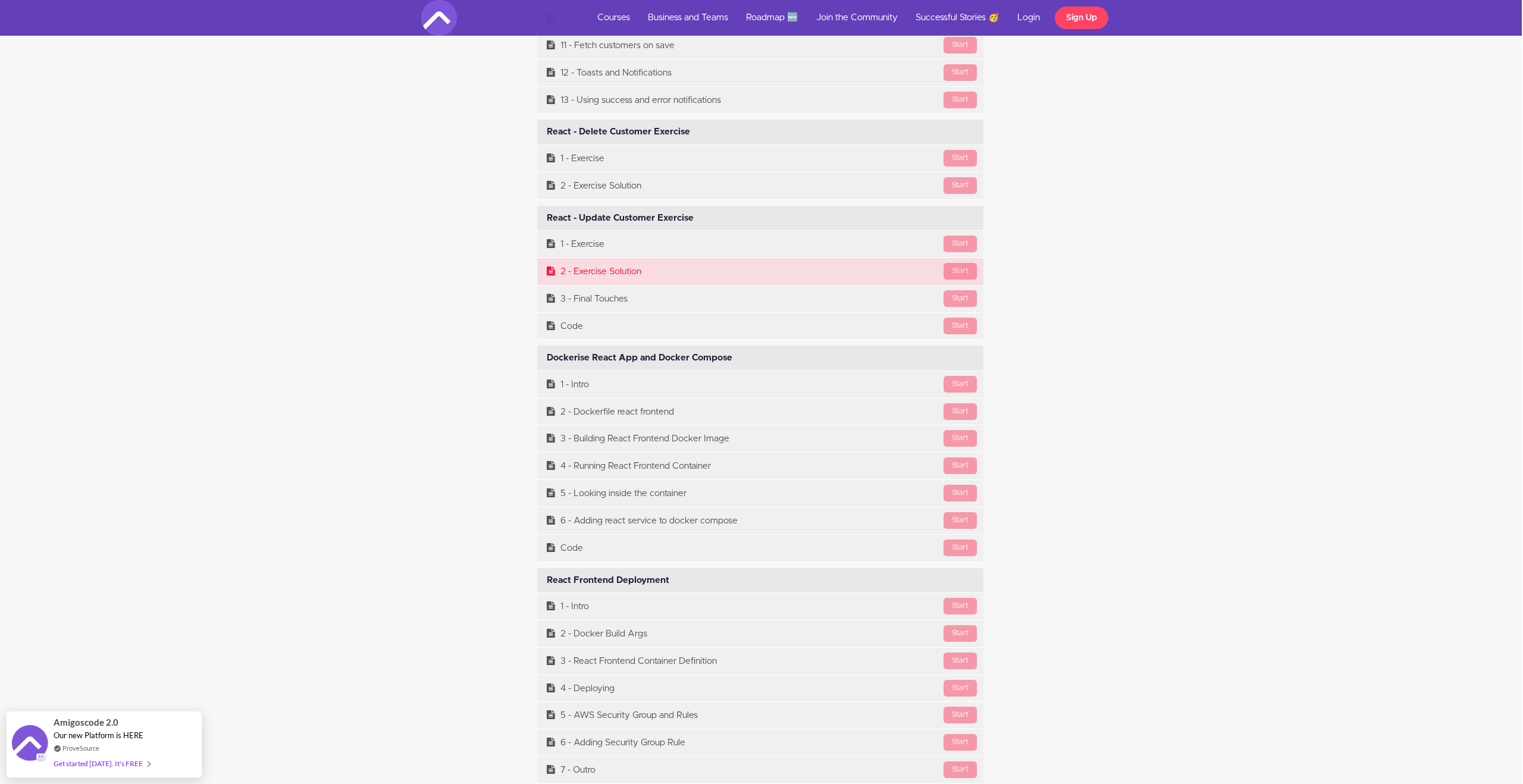
scroll to position [17698, 1]
